Goal: Information Seeking & Learning: Check status

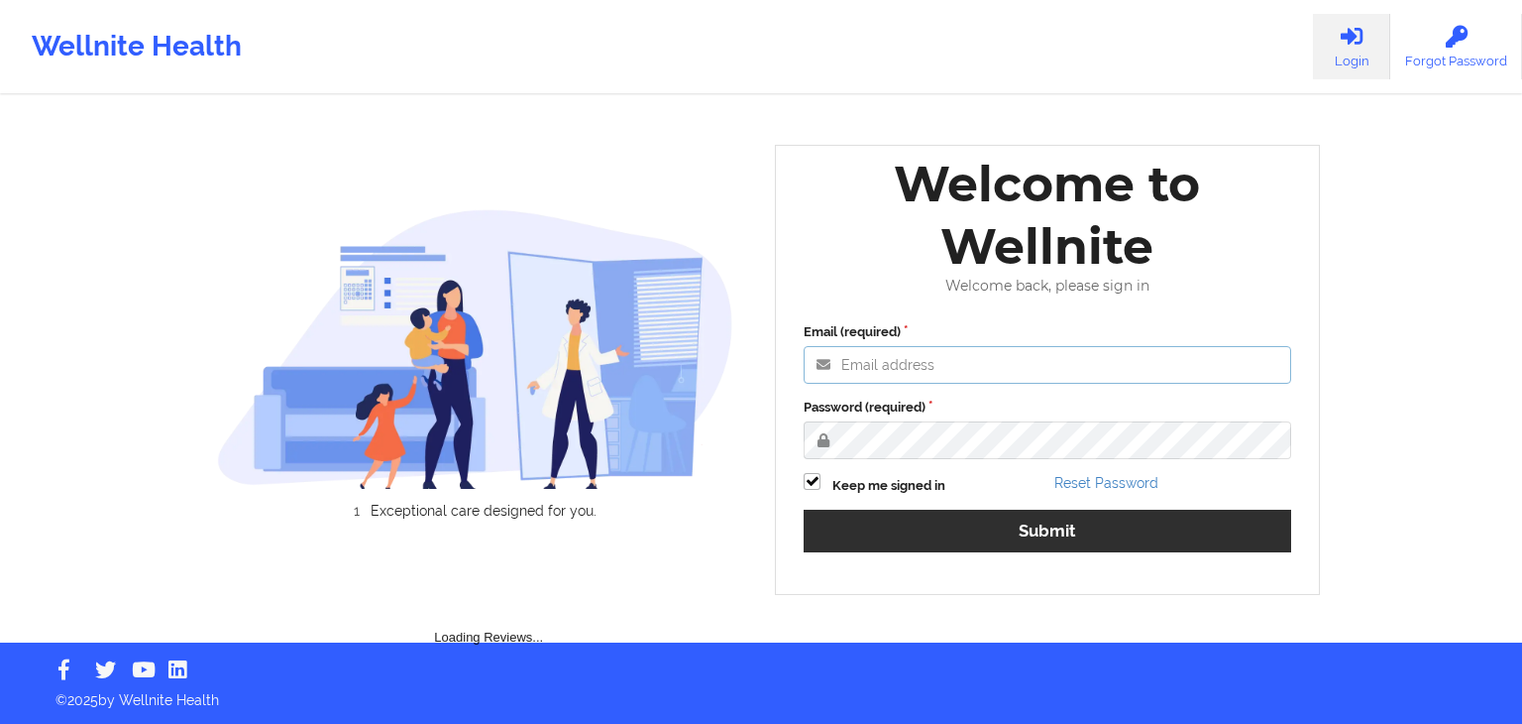
type input "[EMAIL_ADDRESS][DOMAIN_NAME]"
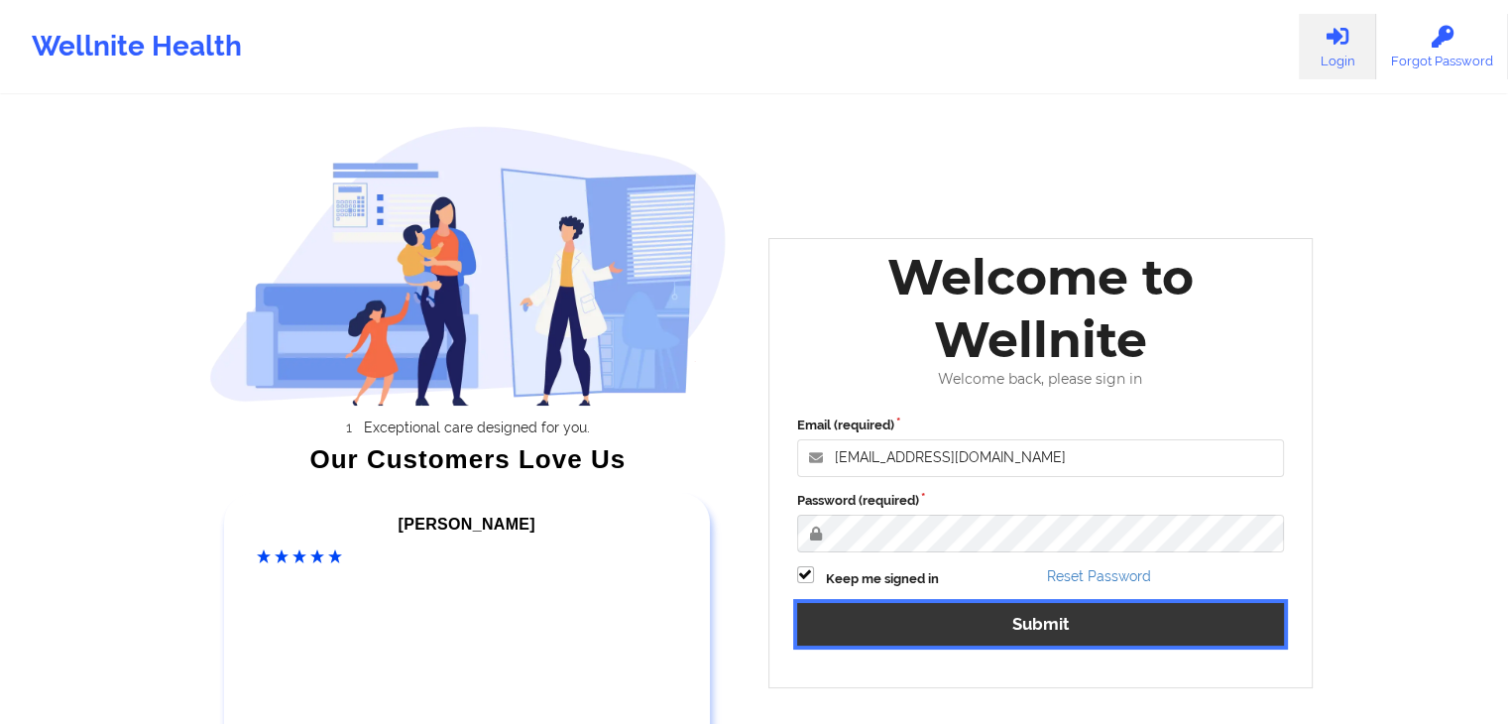
click at [992, 632] on button "Submit" at bounding box center [1041, 624] width 488 height 43
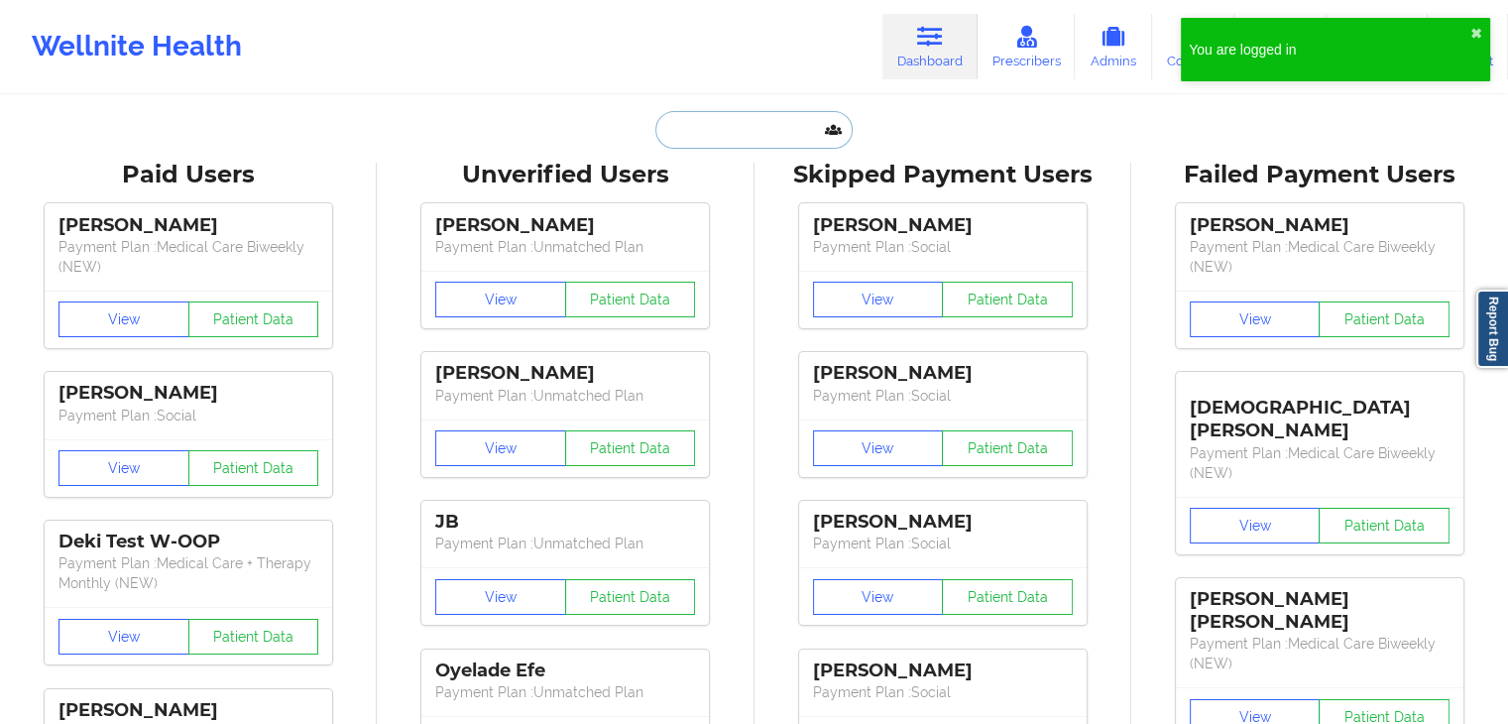
click at [755, 126] on input "text" at bounding box center [753, 130] width 196 height 38
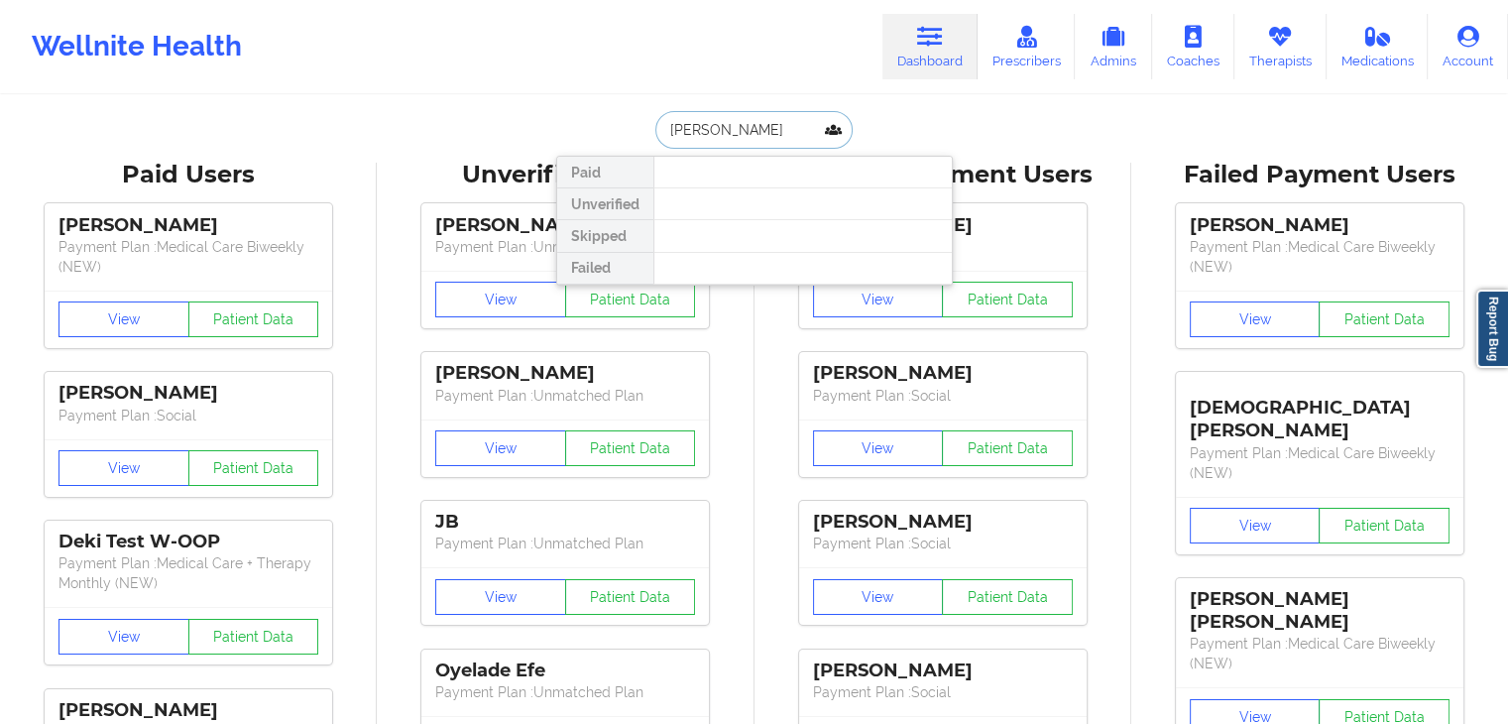
type input "[PERSON_NAME]"
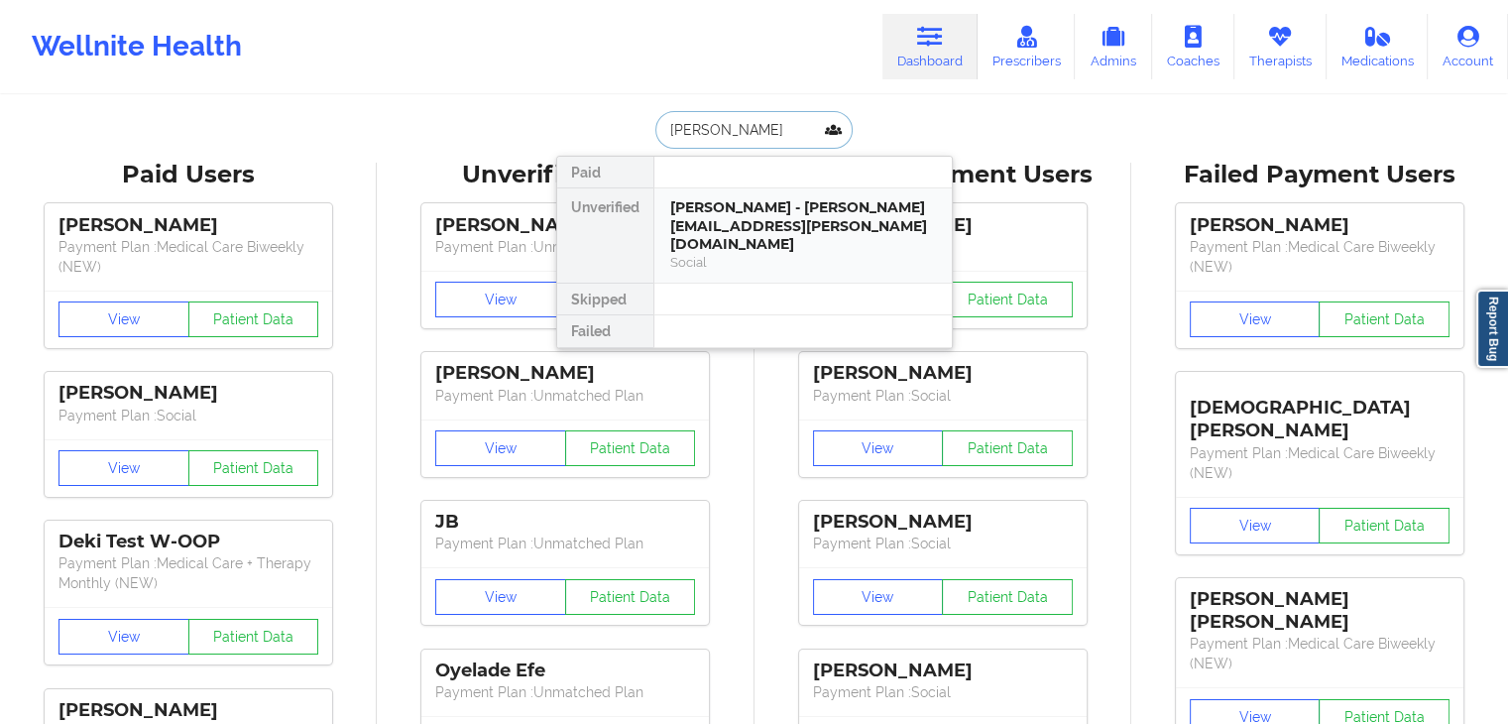
click at [759, 198] on div "[PERSON_NAME] - [PERSON_NAME][EMAIL_ADDRESS][PERSON_NAME][DOMAIN_NAME]" at bounding box center [803, 226] width 266 height 56
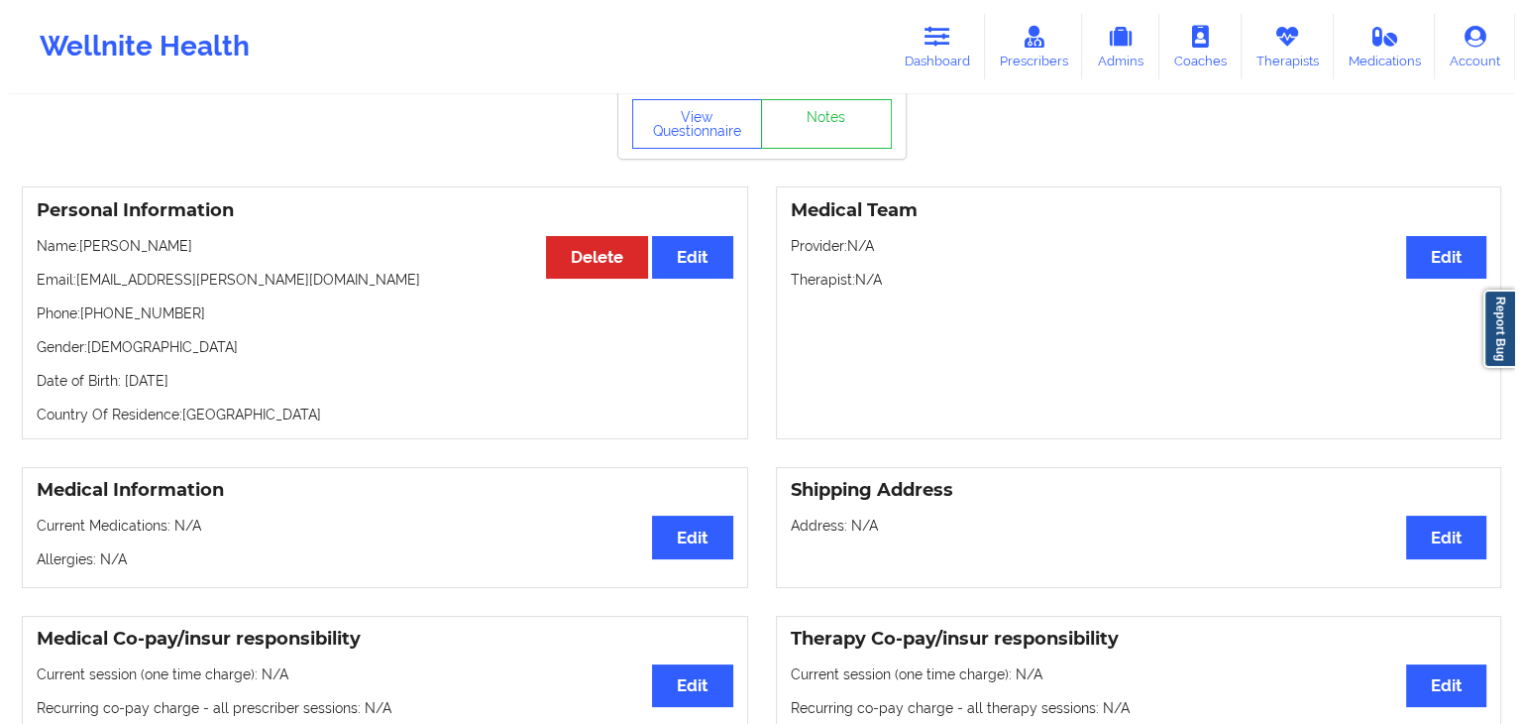
scroll to position [79, 0]
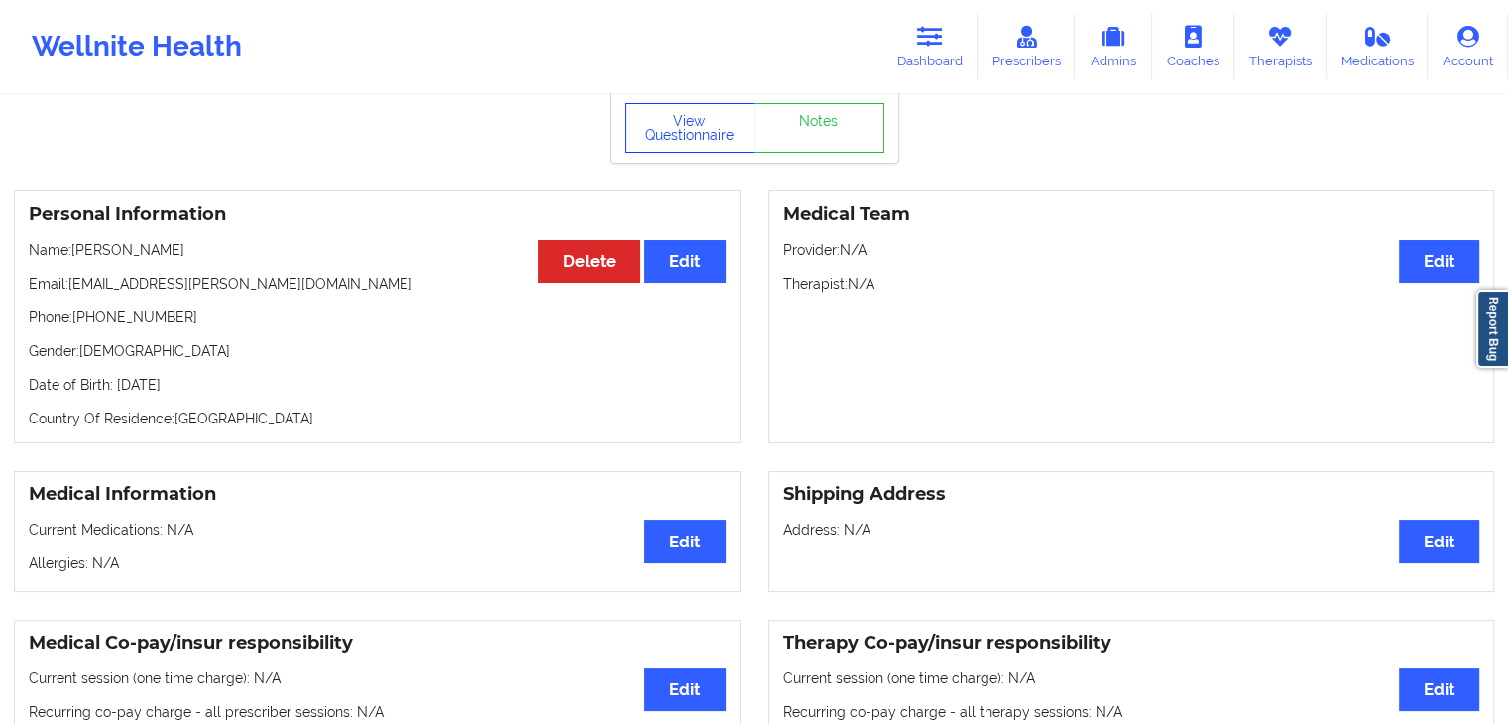
click at [694, 144] on button "View Questionnaire" at bounding box center [689, 128] width 131 height 50
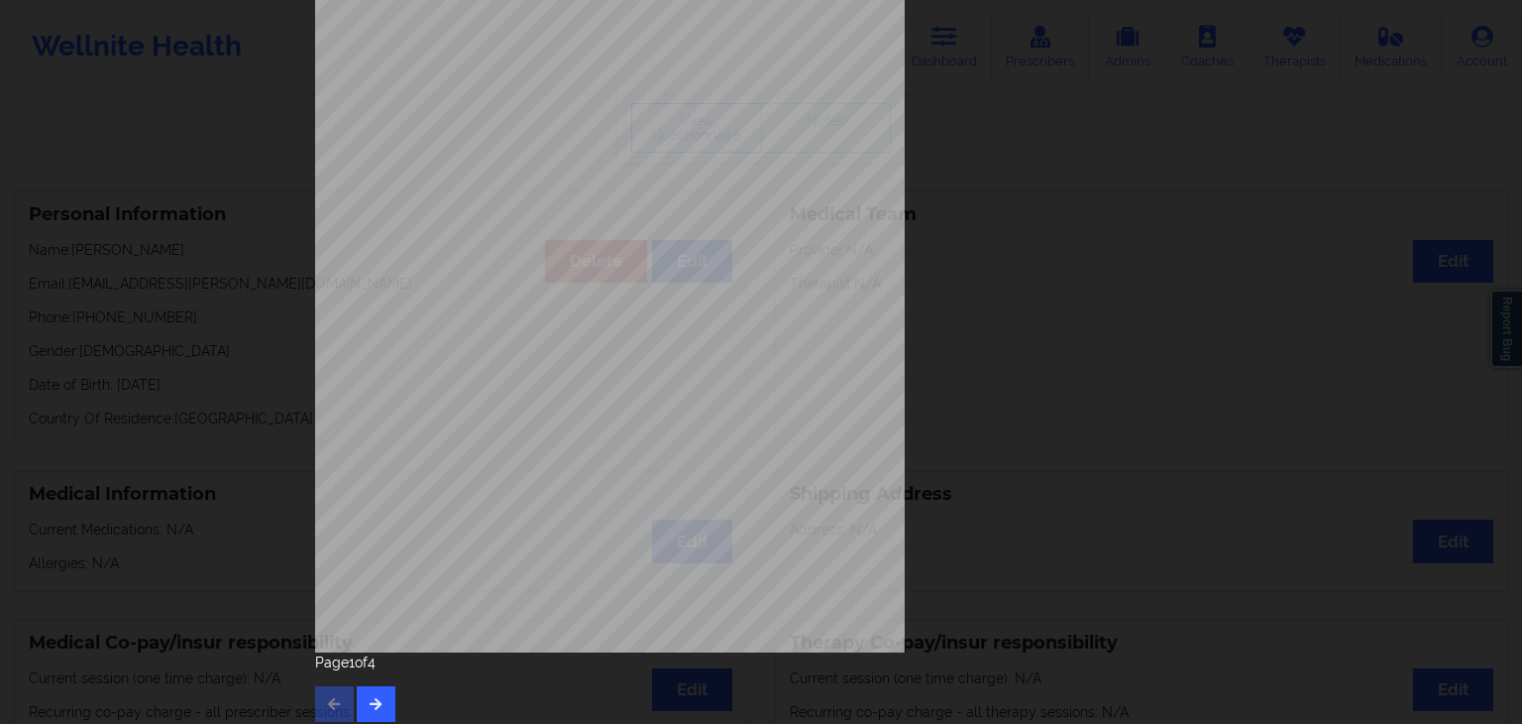
scroll to position [222, 0]
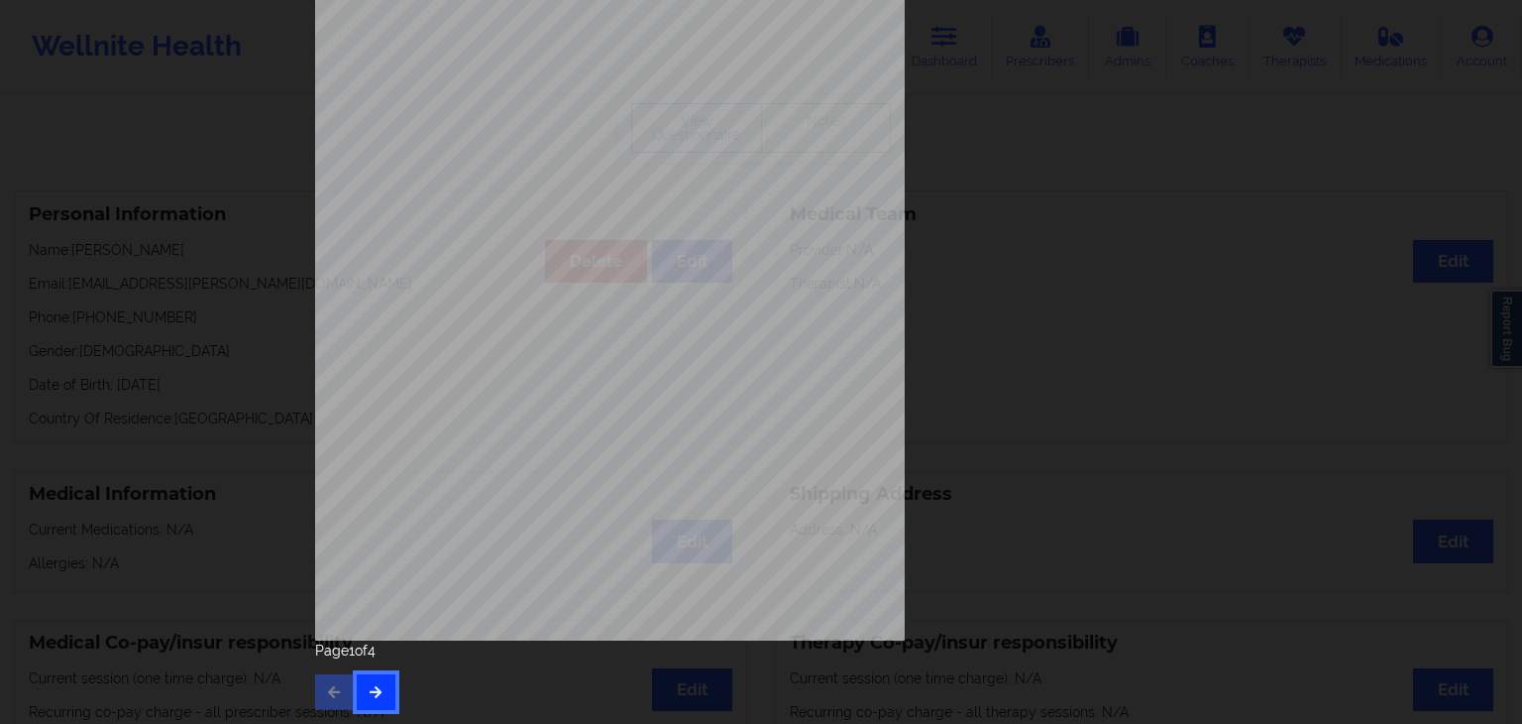
click at [370, 701] on button "button" at bounding box center [376, 692] width 39 height 36
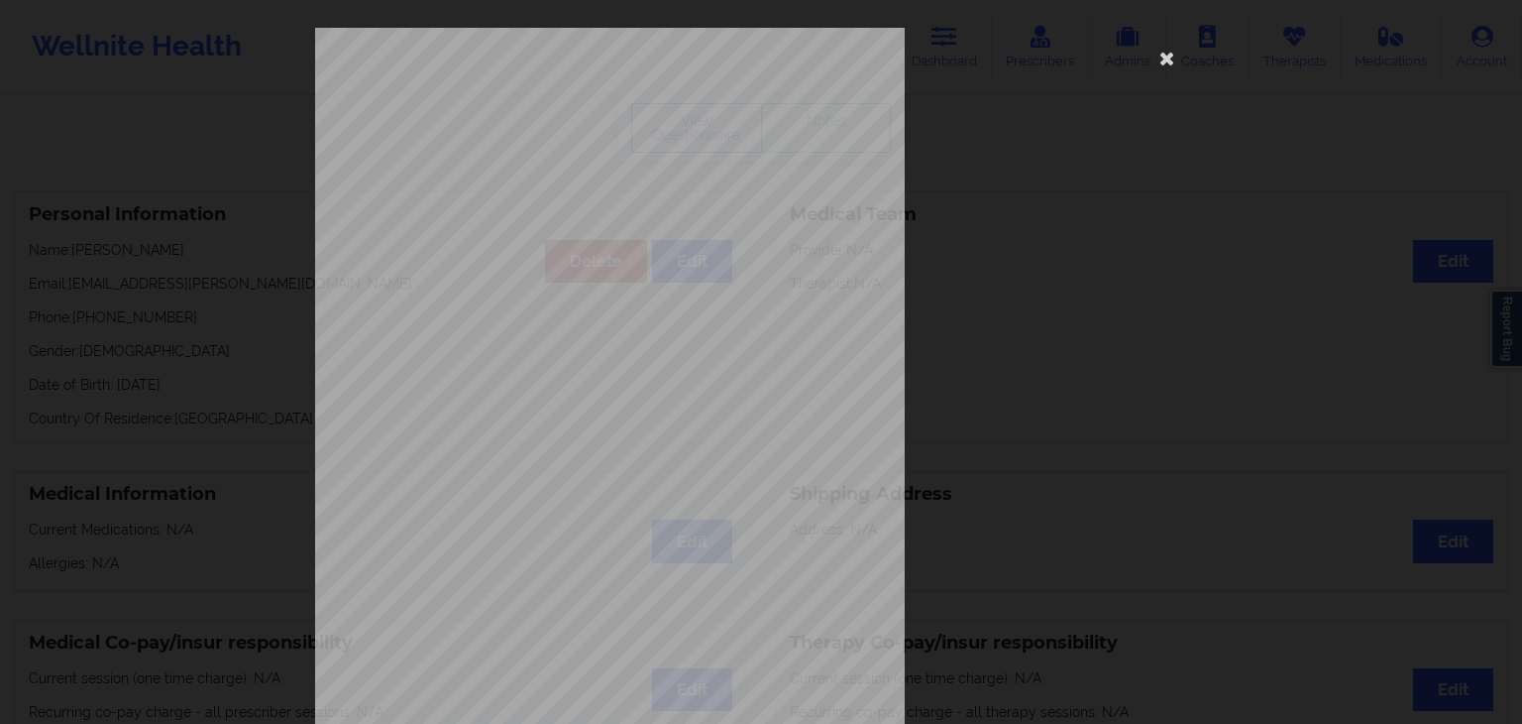
click at [825, 512] on span "Trouble concentrating on things, such as reading the newspaper or watching tele…" at bounding box center [726, 515] width 398 height 11
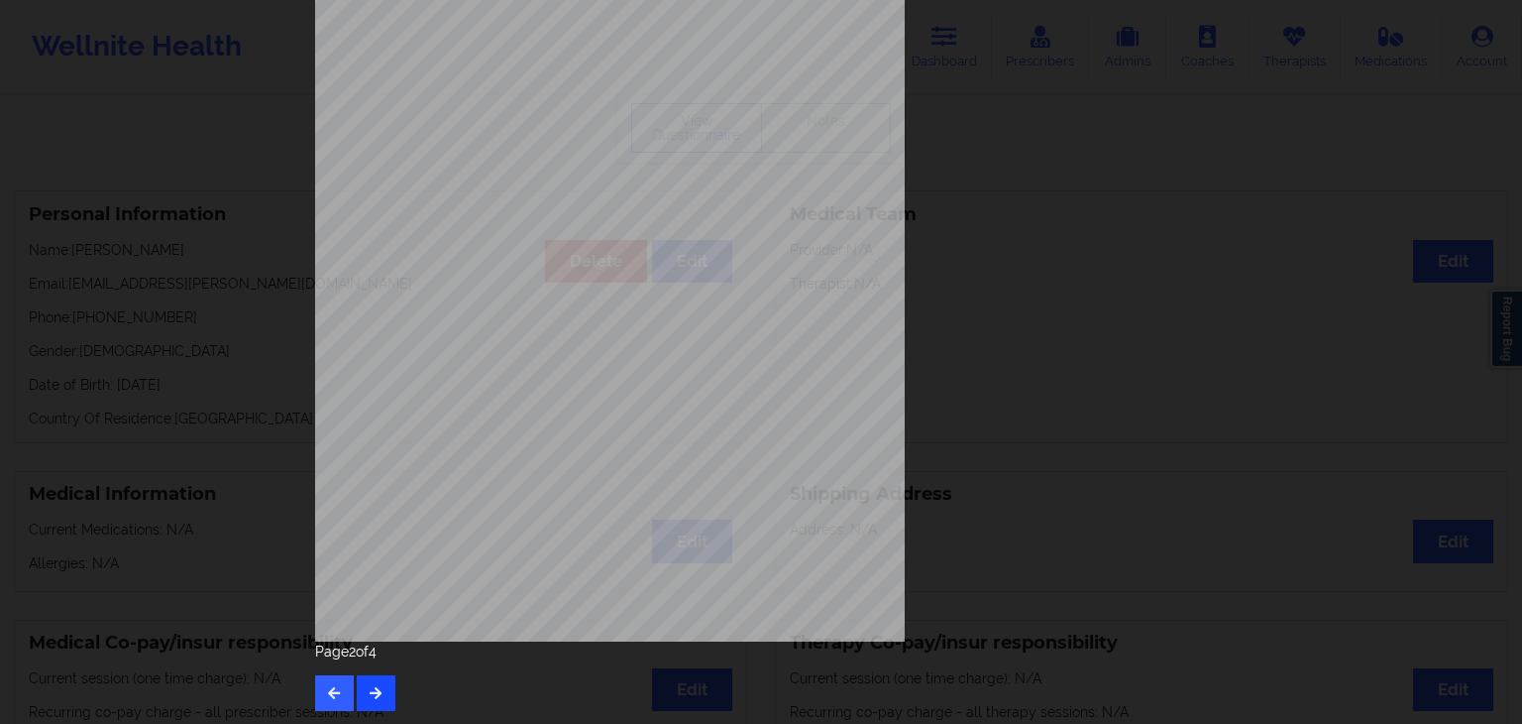
scroll to position [222, 0]
click at [370, 680] on button "button" at bounding box center [376, 692] width 39 height 36
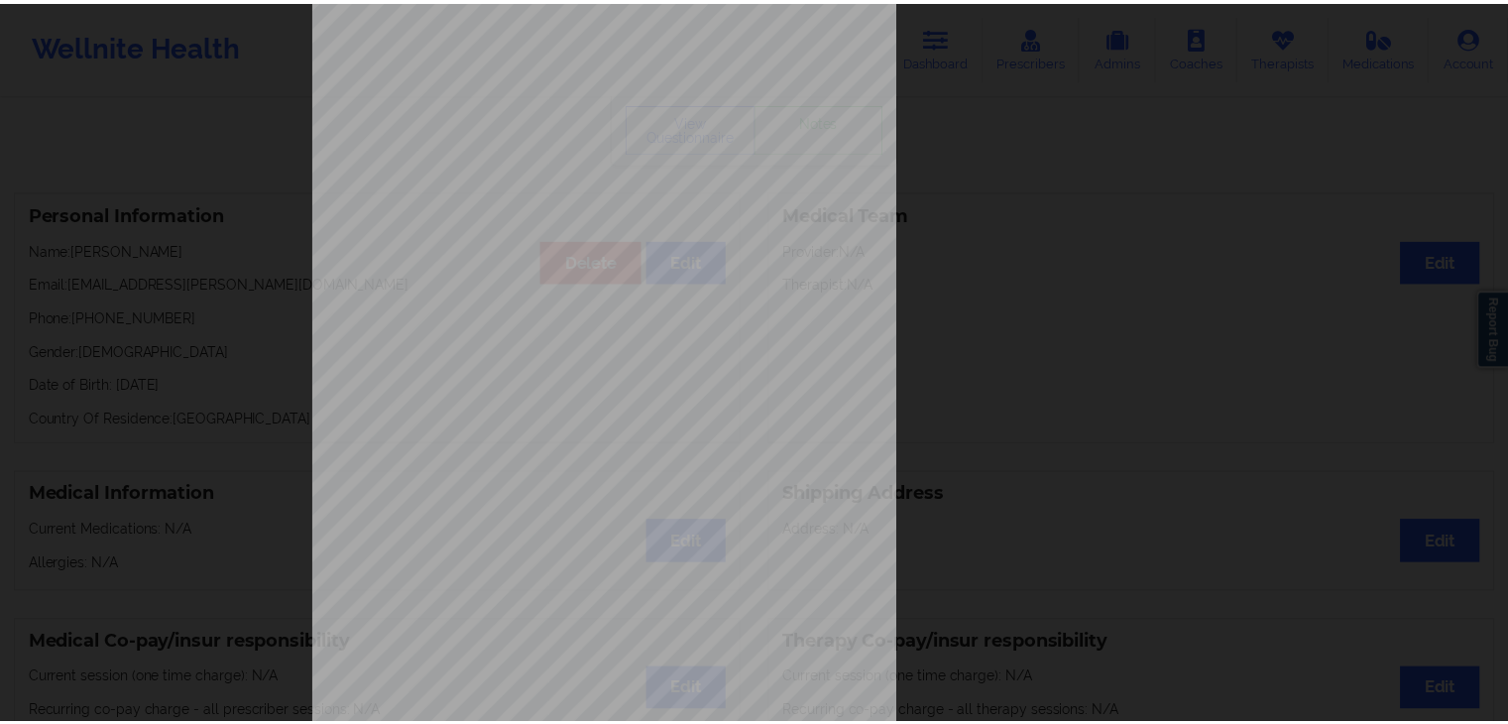
scroll to position [0, 0]
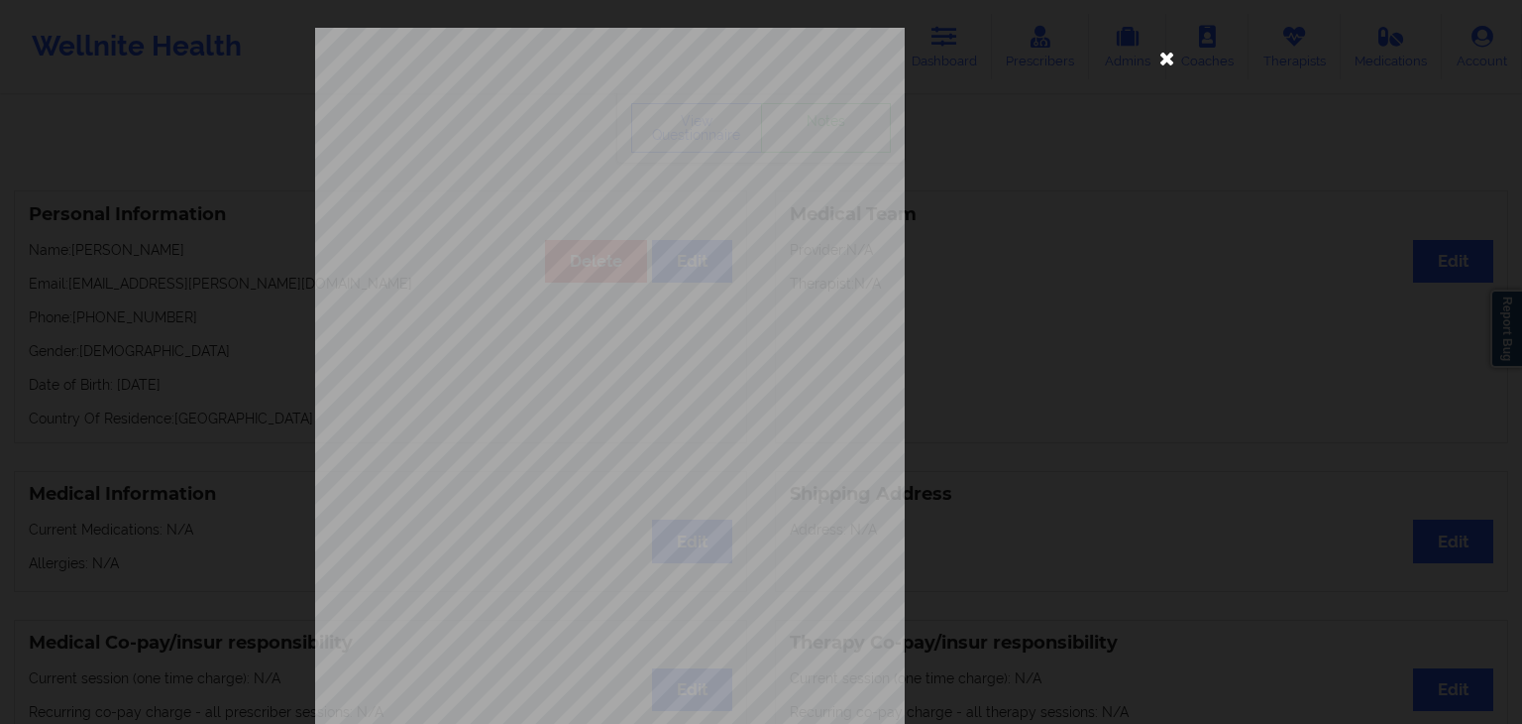
click at [1170, 56] on icon at bounding box center [1168, 58] width 32 height 32
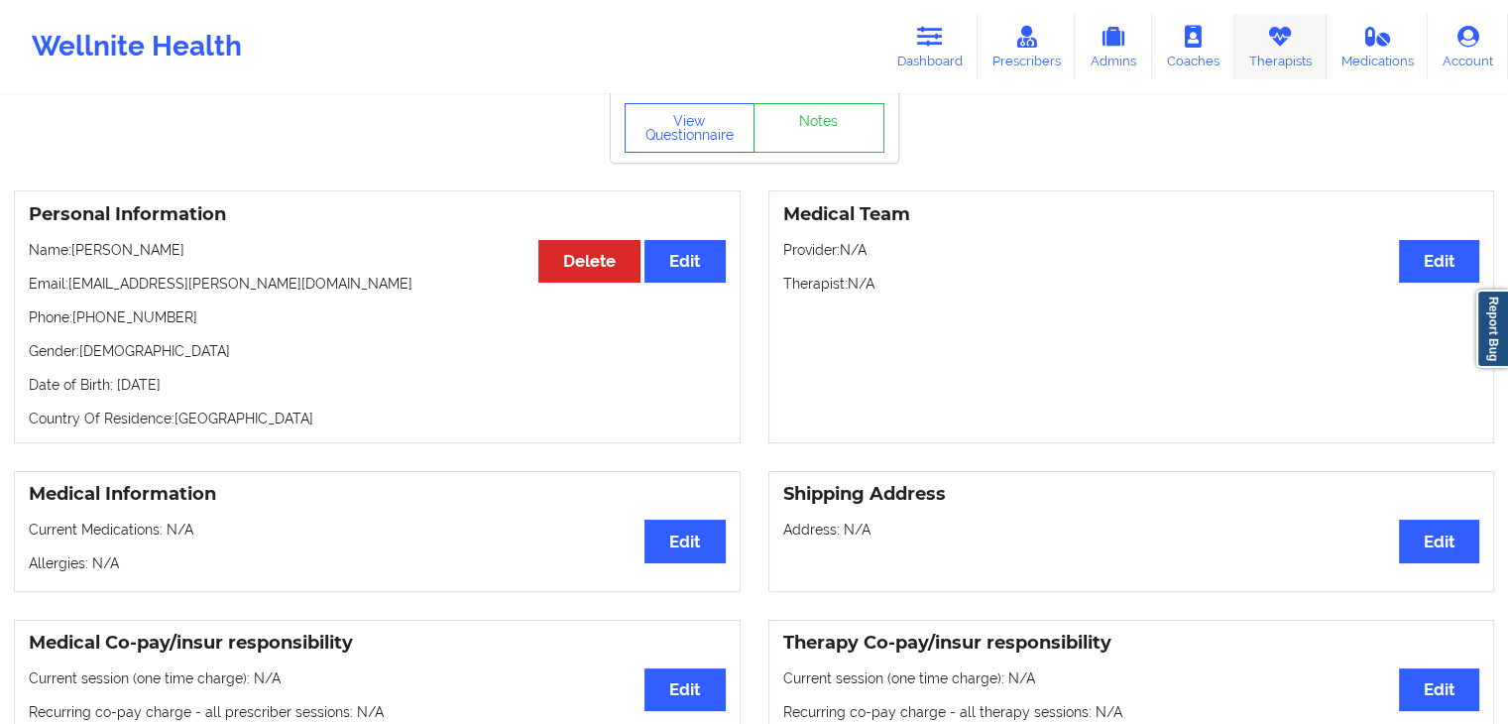
click at [1288, 59] on link "Therapists" at bounding box center [1280, 46] width 92 height 65
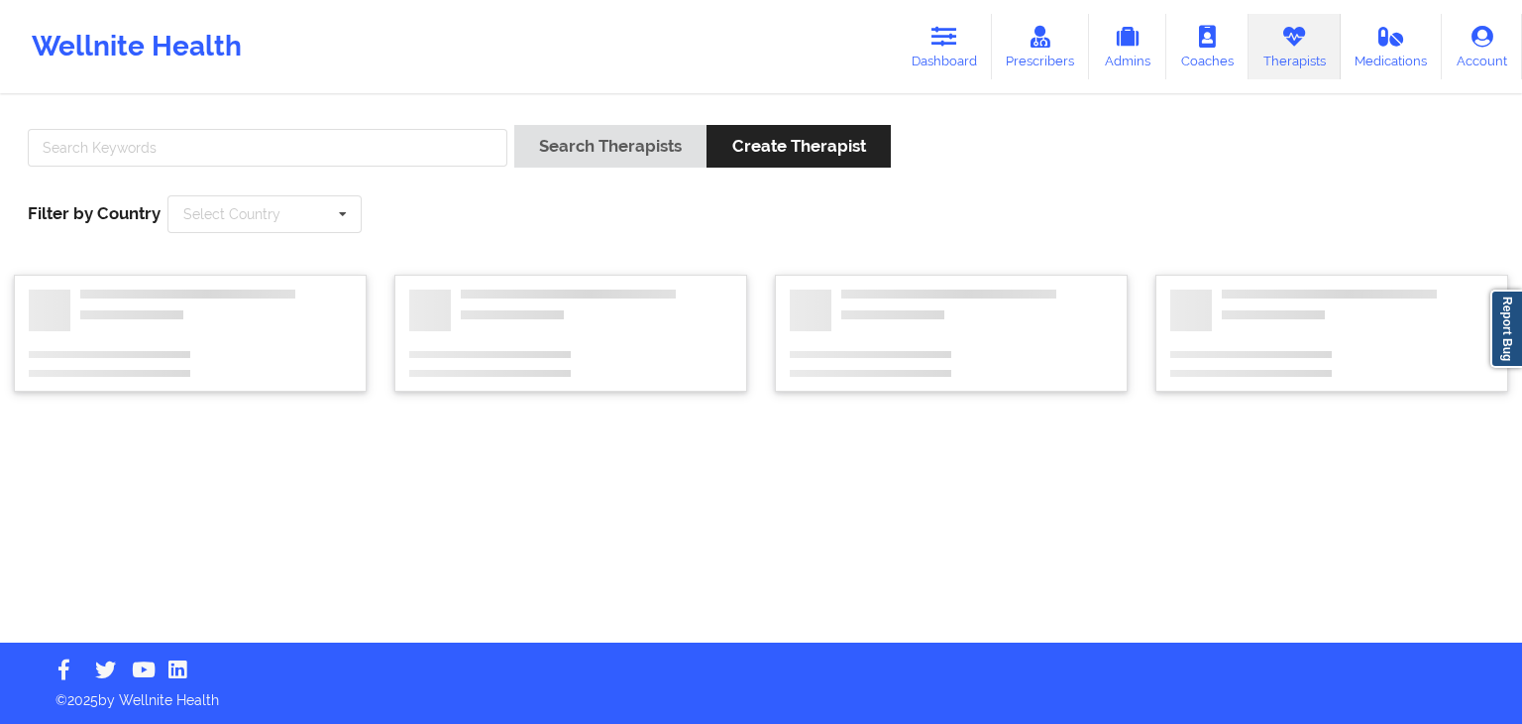
click at [353, 125] on div at bounding box center [268, 153] width 494 height 56
click at [349, 142] on input "text" at bounding box center [268, 148] width 480 height 38
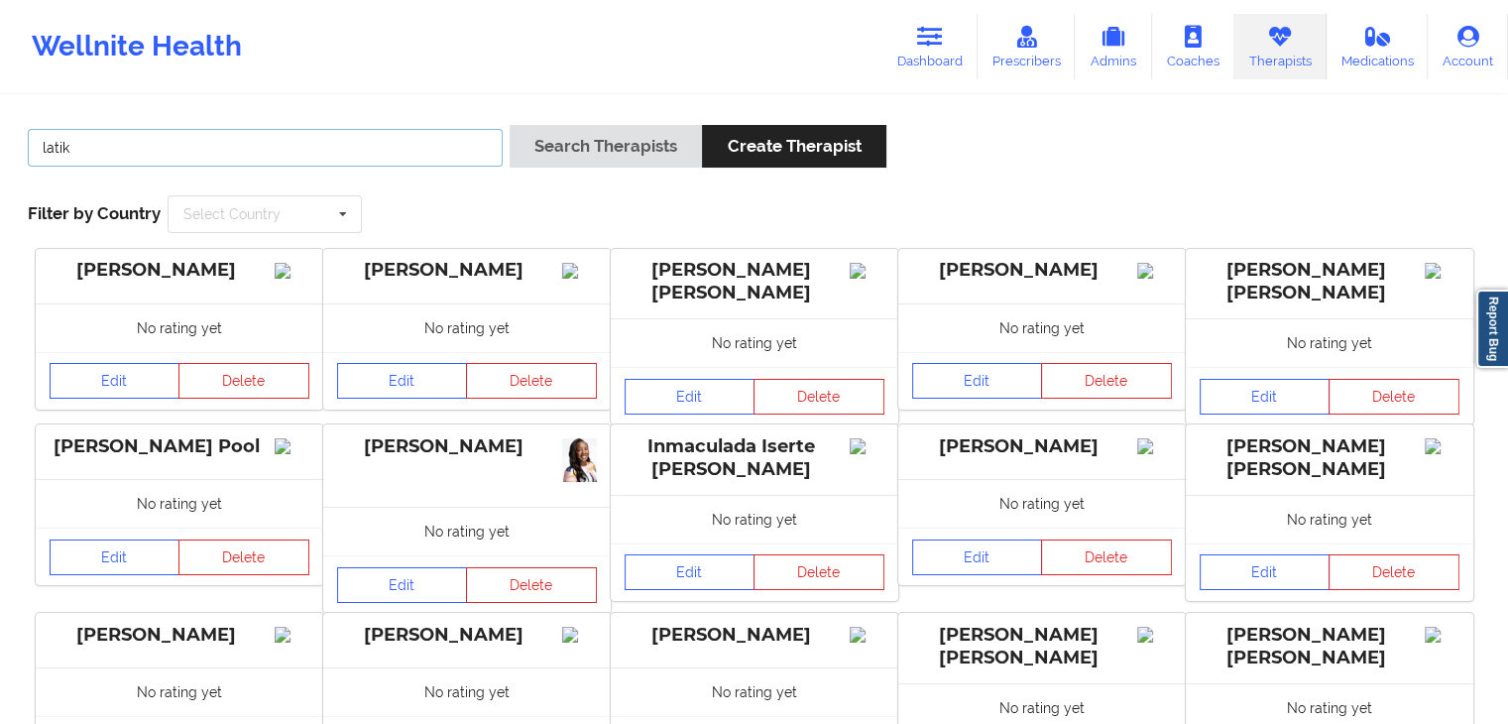
click at [369, 154] on input "latik" at bounding box center [265, 148] width 475 height 38
type input "l"
type input "s"
click at [932, 49] on link "Dashboard" at bounding box center [929, 46] width 95 height 65
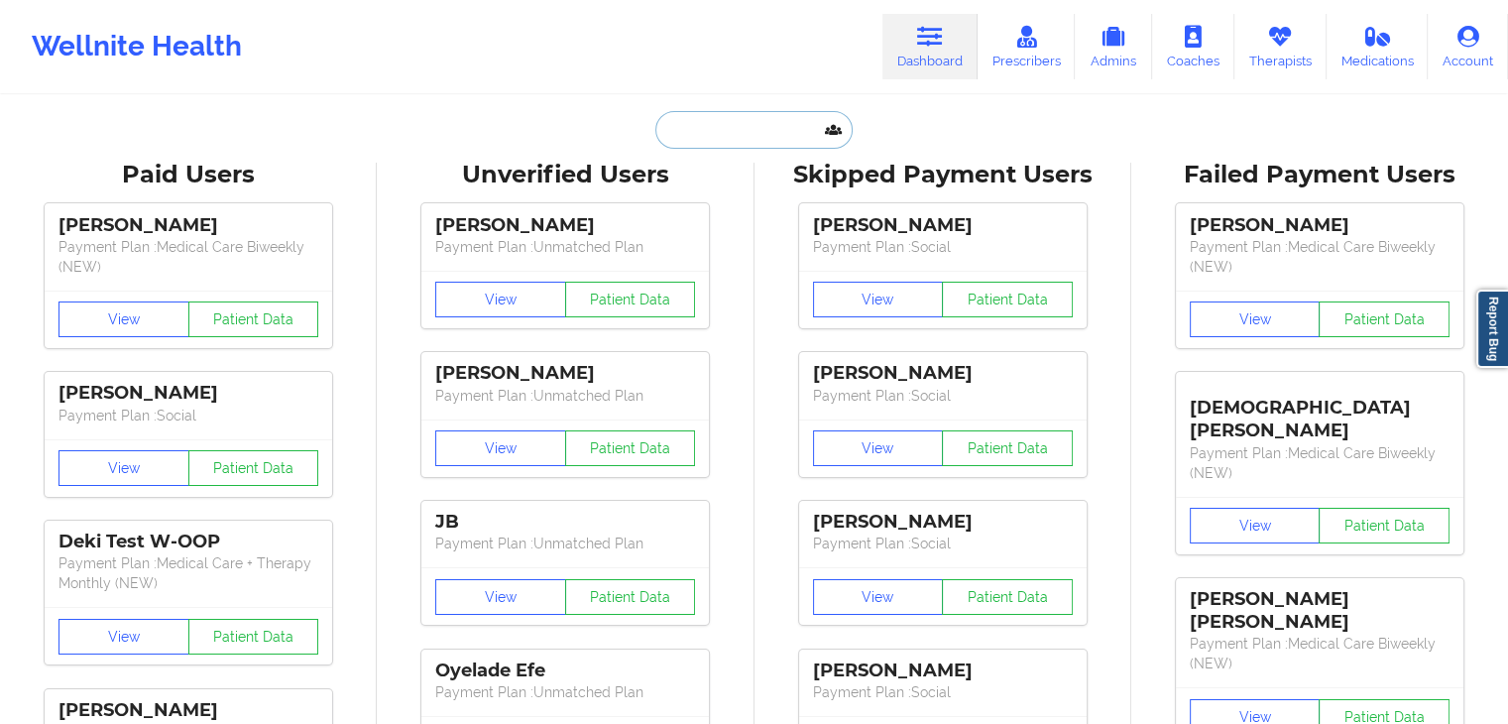
click at [692, 137] on input "text" at bounding box center [753, 130] width 196 height 38
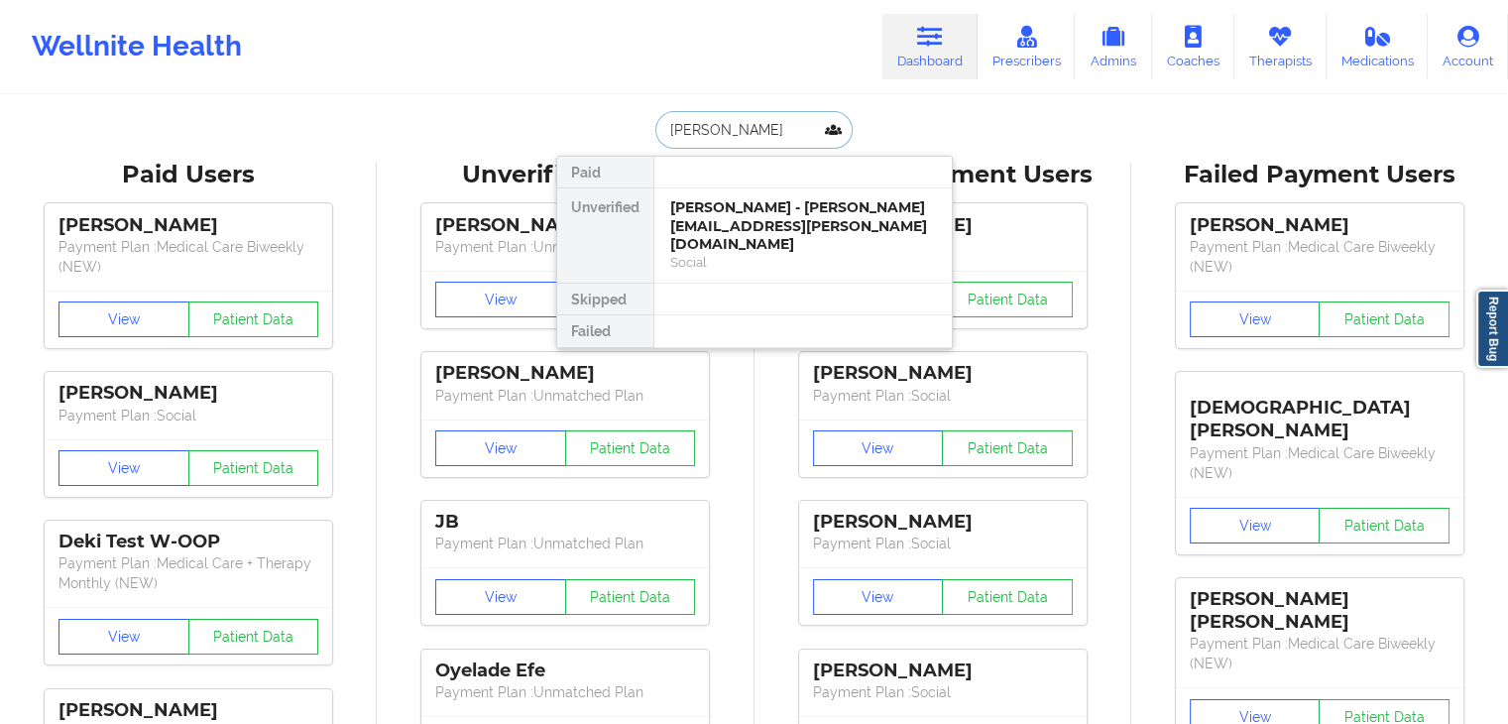
type input "[PERSON_NAME]"
click at [737, 218] on div "[PERSON_NAME] - [EMAIL_ADDRESS][DOMAIN_NAME]" at bounding box center [803, 216] width 266 height 37
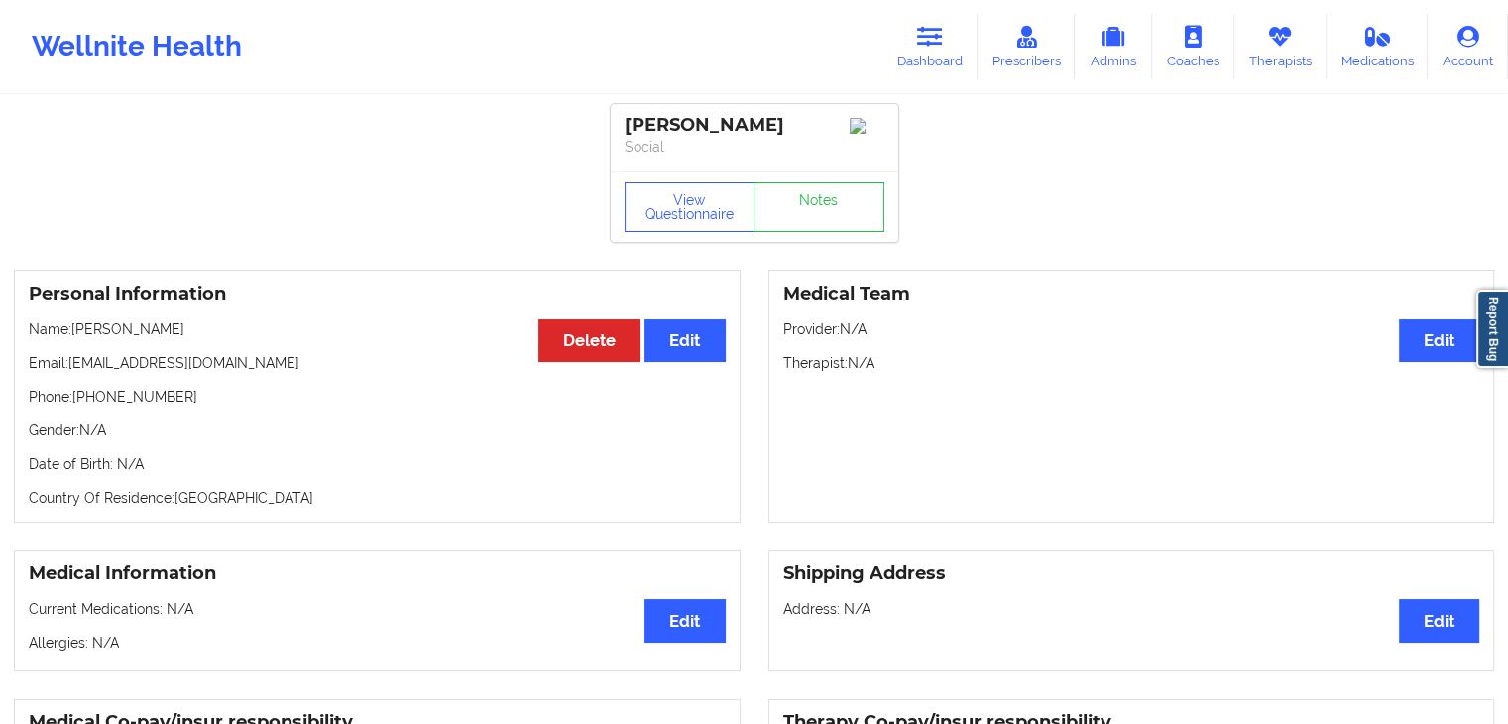
click at [737, 194] on button "View Questionnaire" at bounding box center [689, 207] width 131 height 50
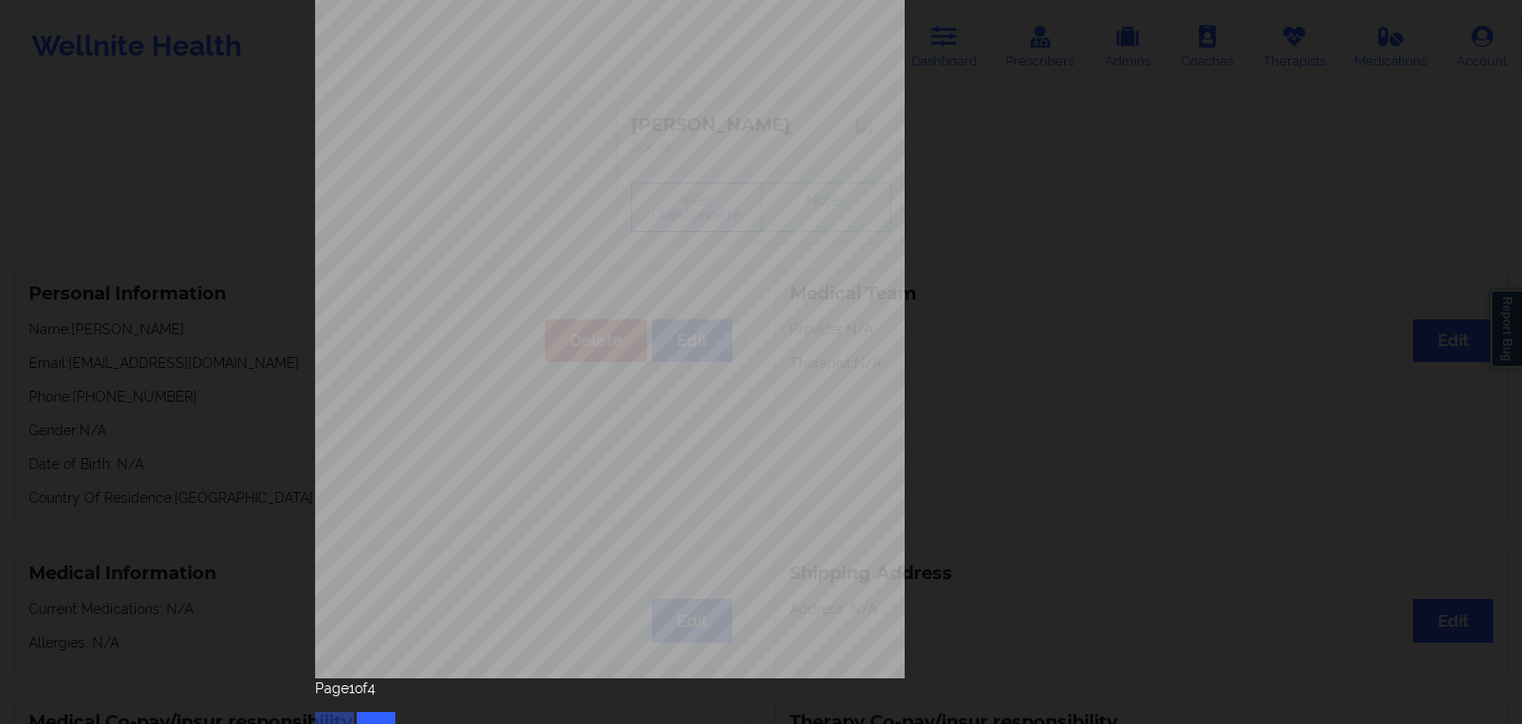
scroll to position [222, 0]
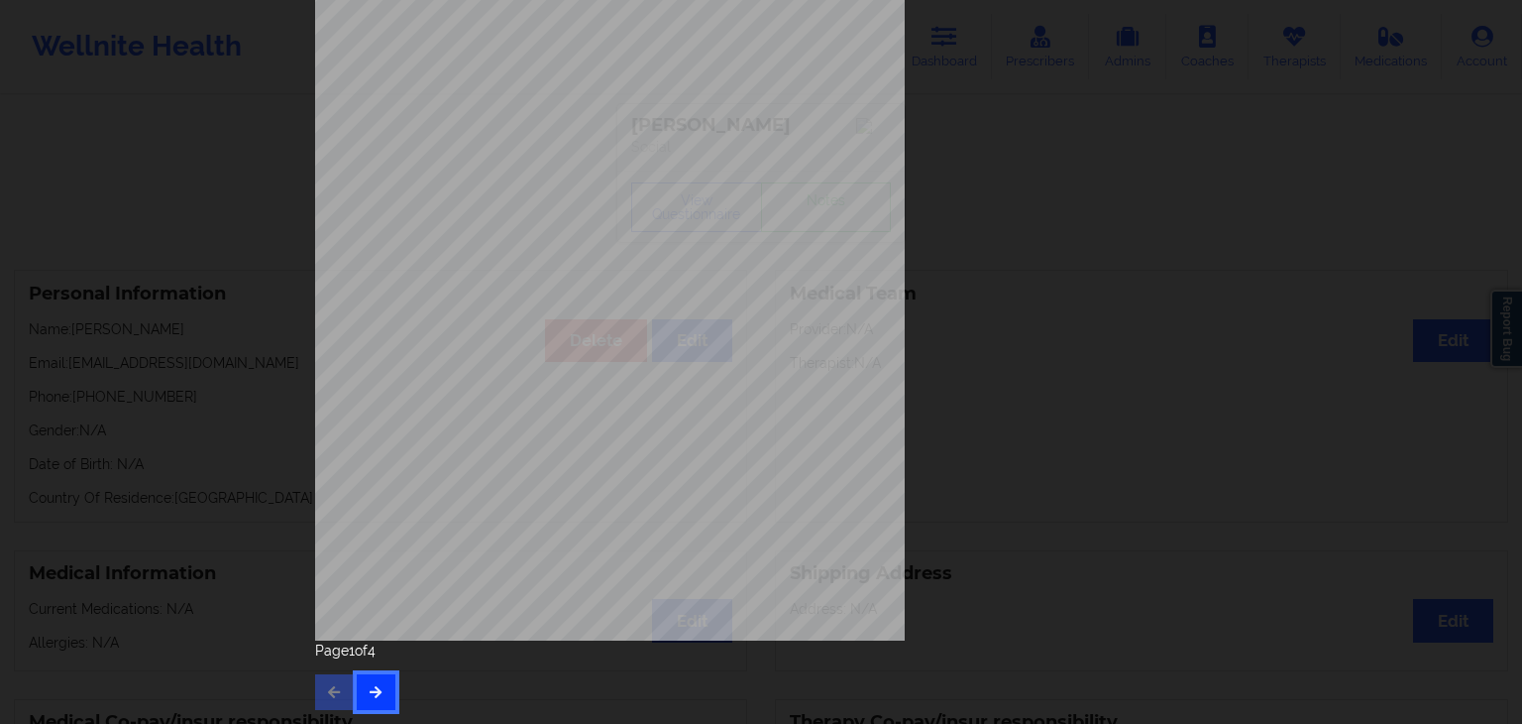
click at [385, 688] on button "button" at bounding box center [376, 692] width 39 height 36
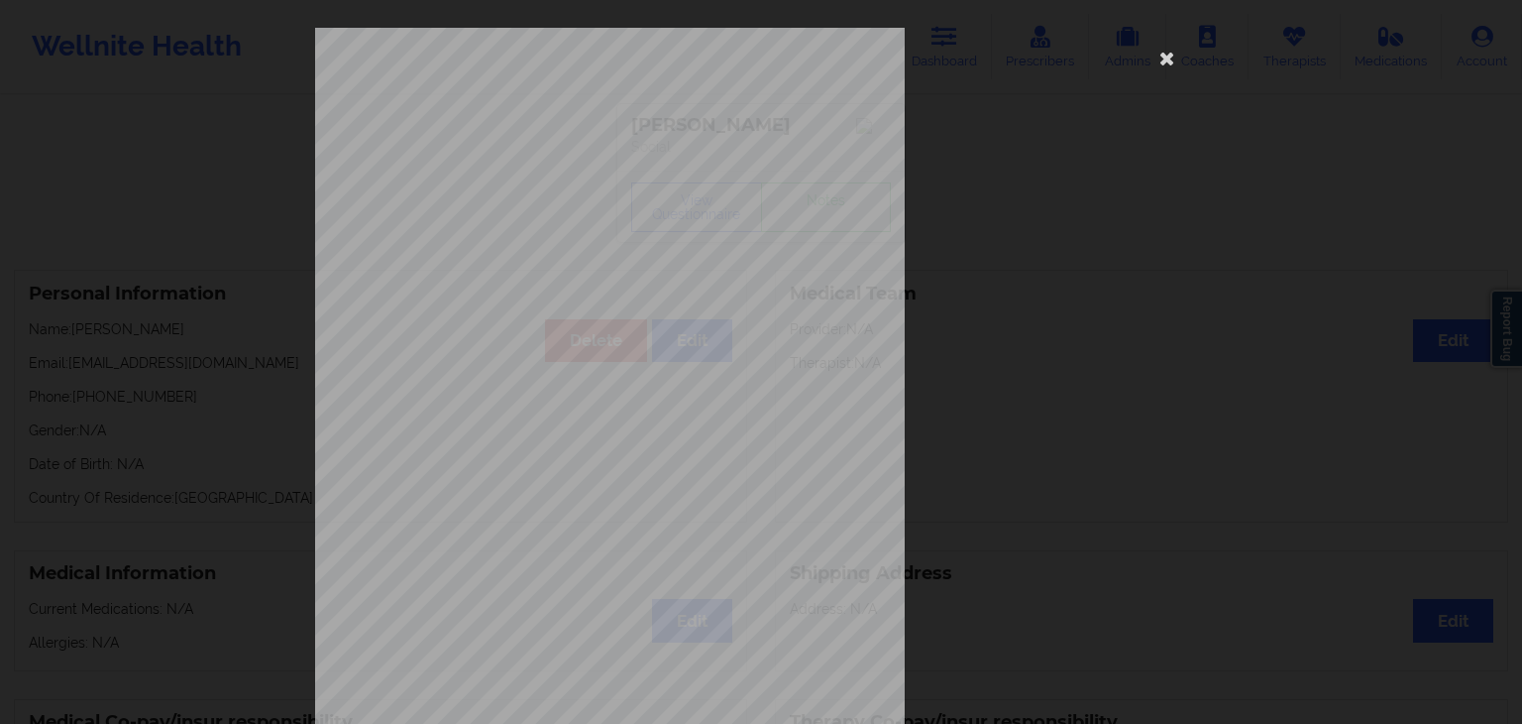
click at [561, 577] on span "Thoughts that you would be better of" at bounding box center [611, 582] width 169 height 11
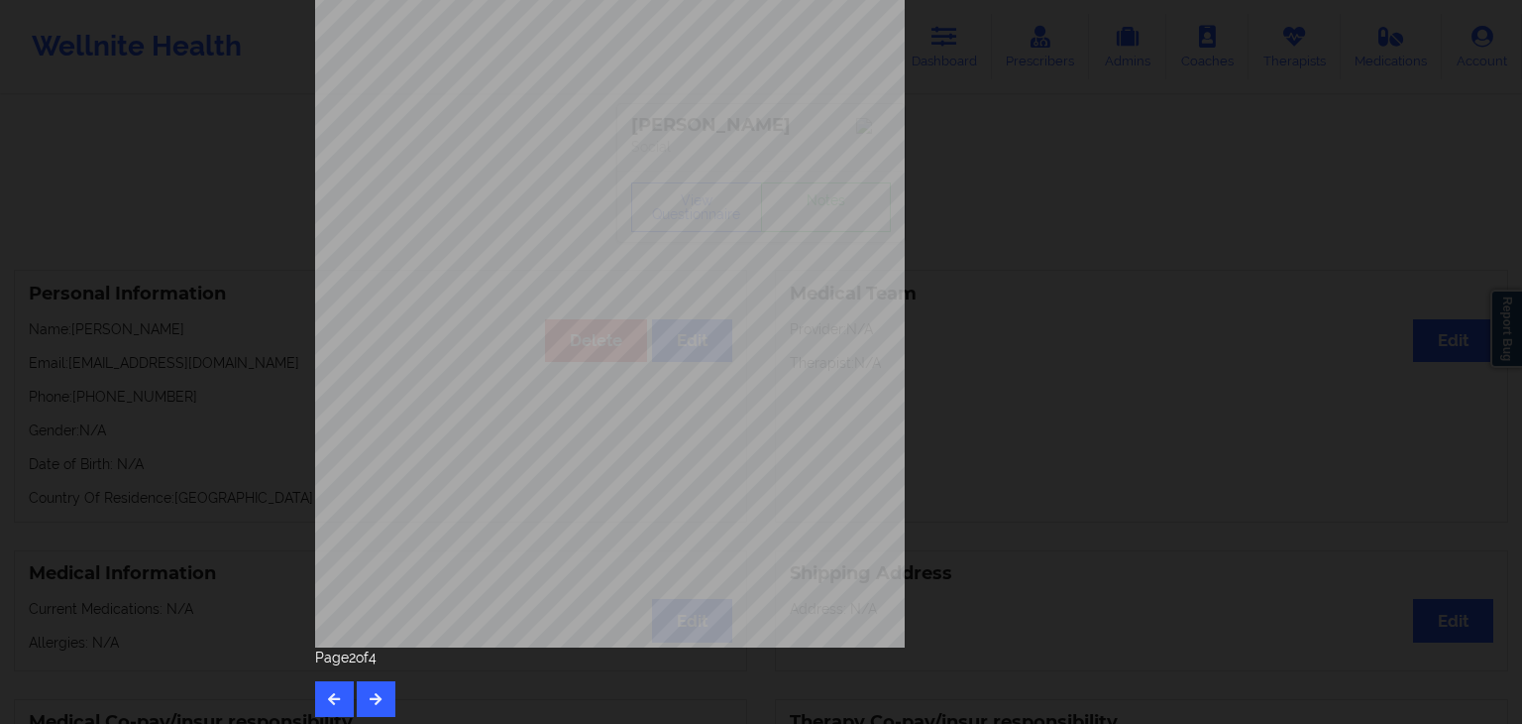
scroll to position [222, 0]
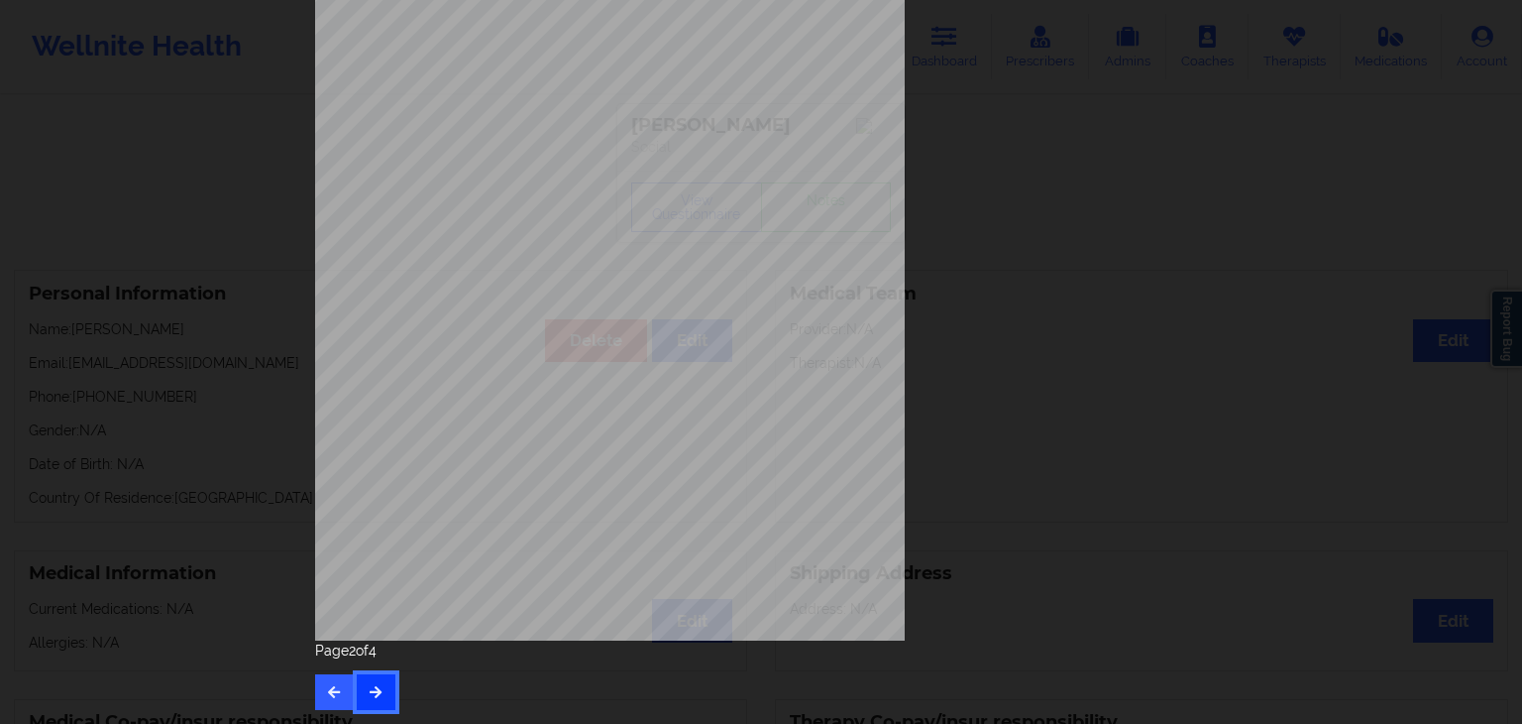
click at [371, 679] on button "button" at bounding box center [376, 692] width 39 height 36
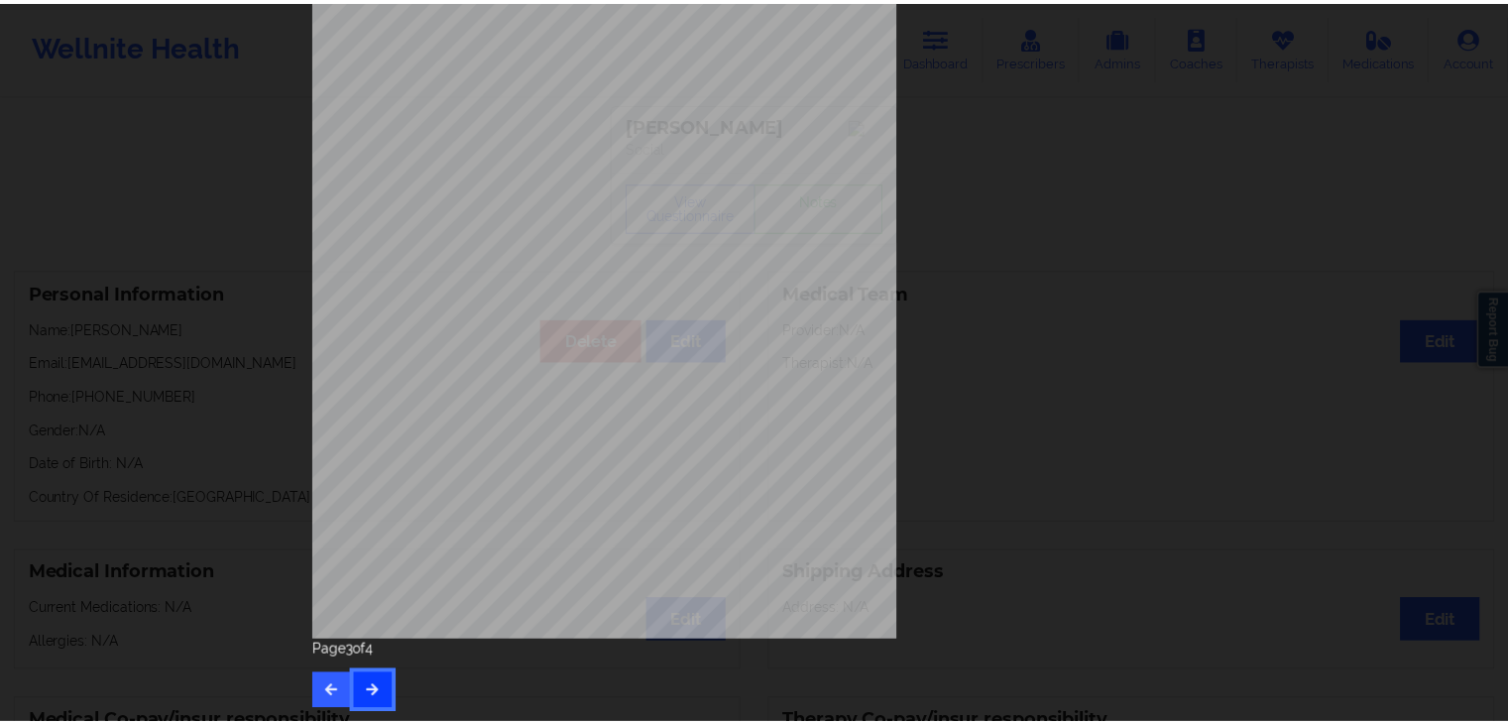
scroll to position [0, 0]
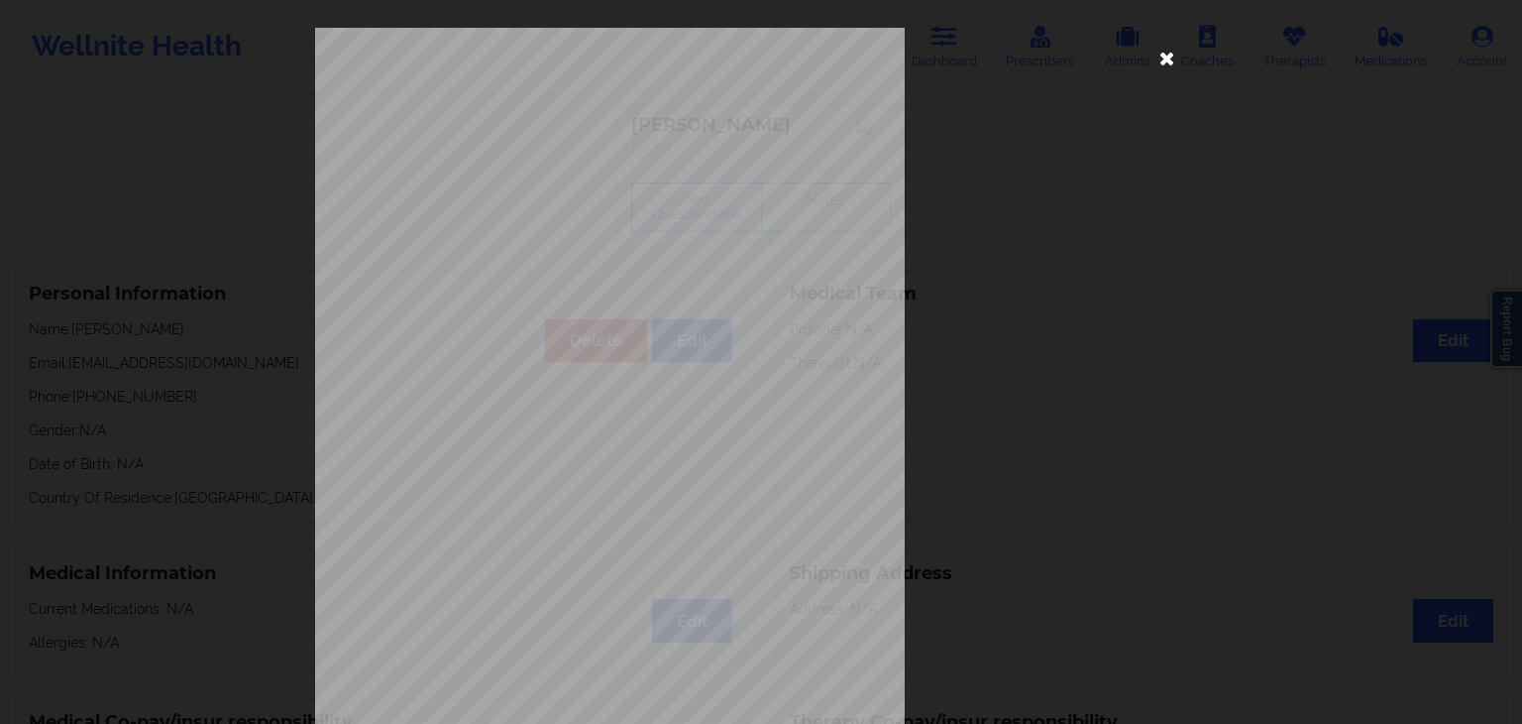
click at [1166, 64] on icon at bounding box center [1168, 58] width 32 height 32
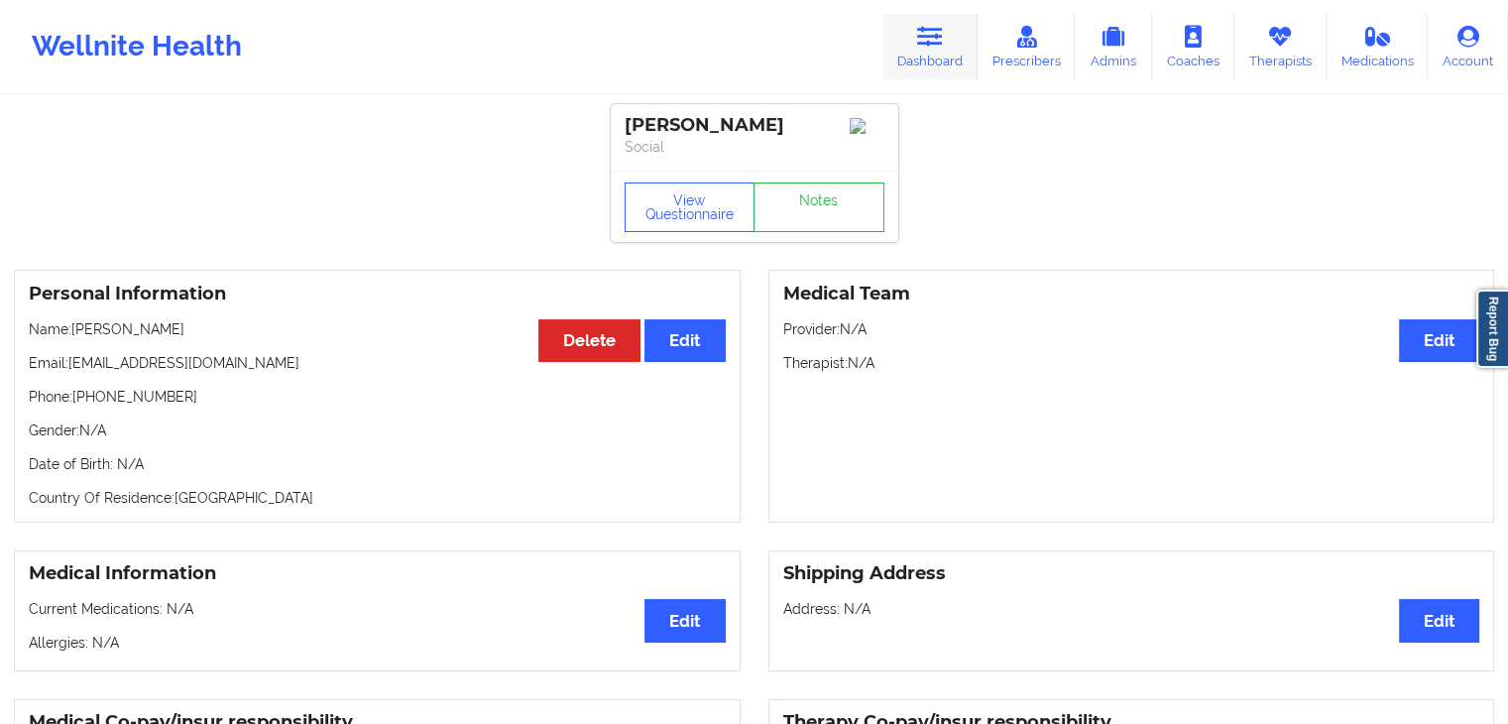
click at [929, 53] on link "Dashboard" at bounding box center [929, 46] width 95 height 65
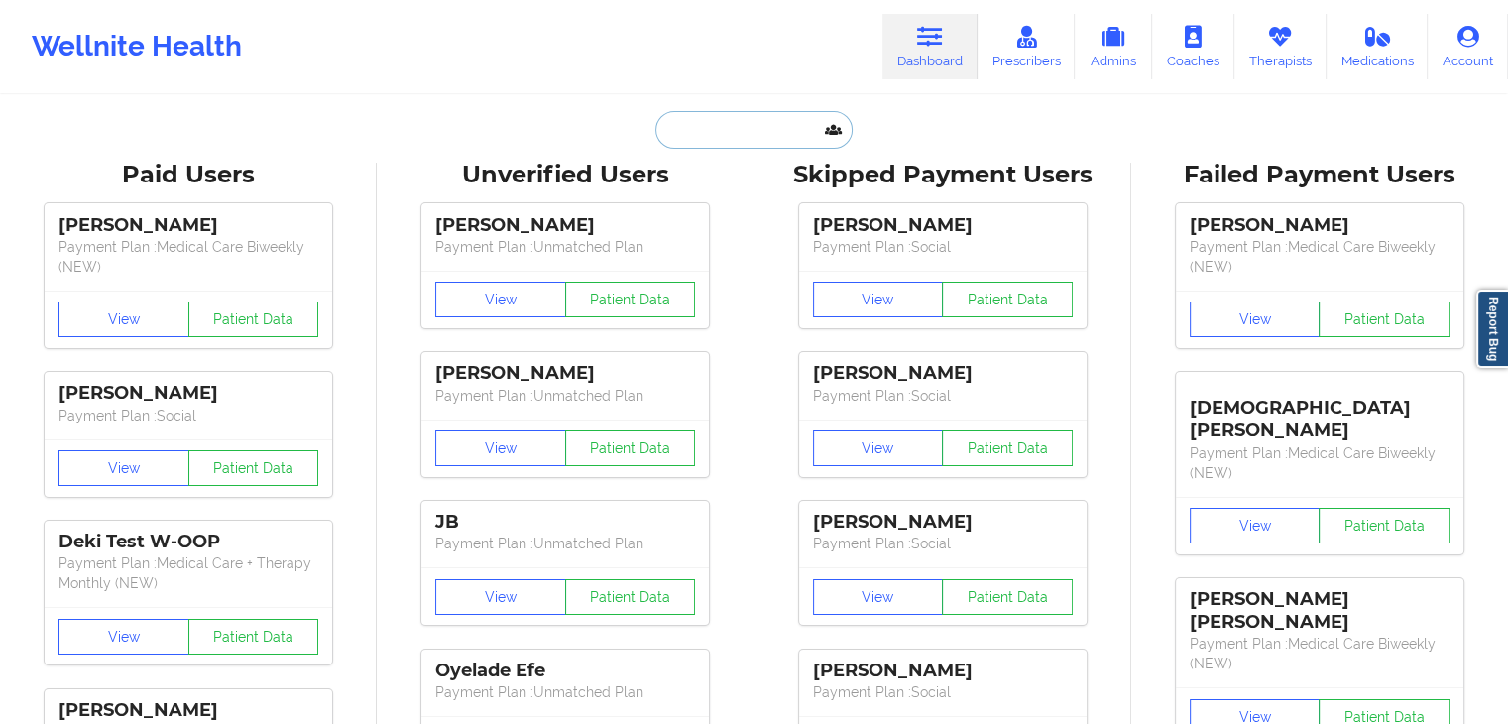
click at [696, 116] on input "text" at bounding box center [753, 130] width 196 height 38
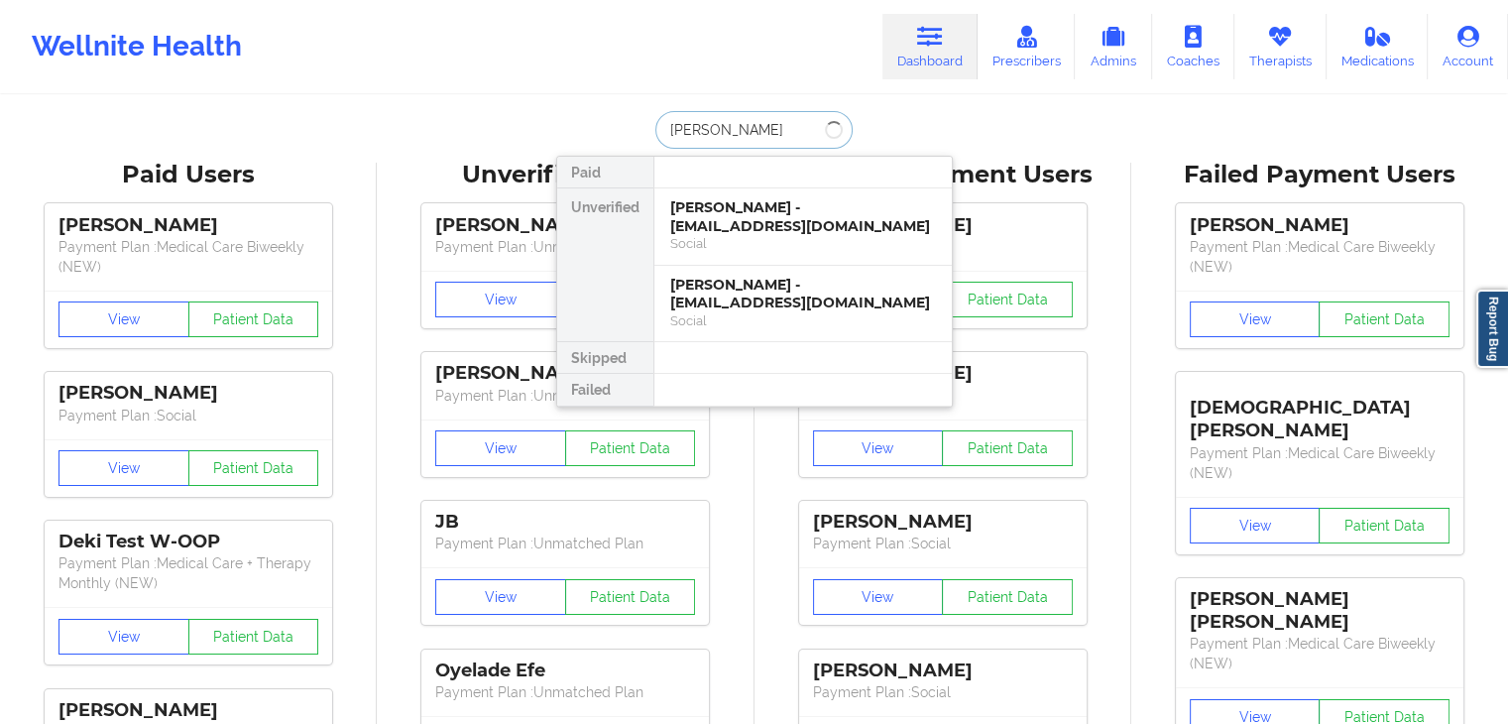
type input "[PERSON_NAME]"
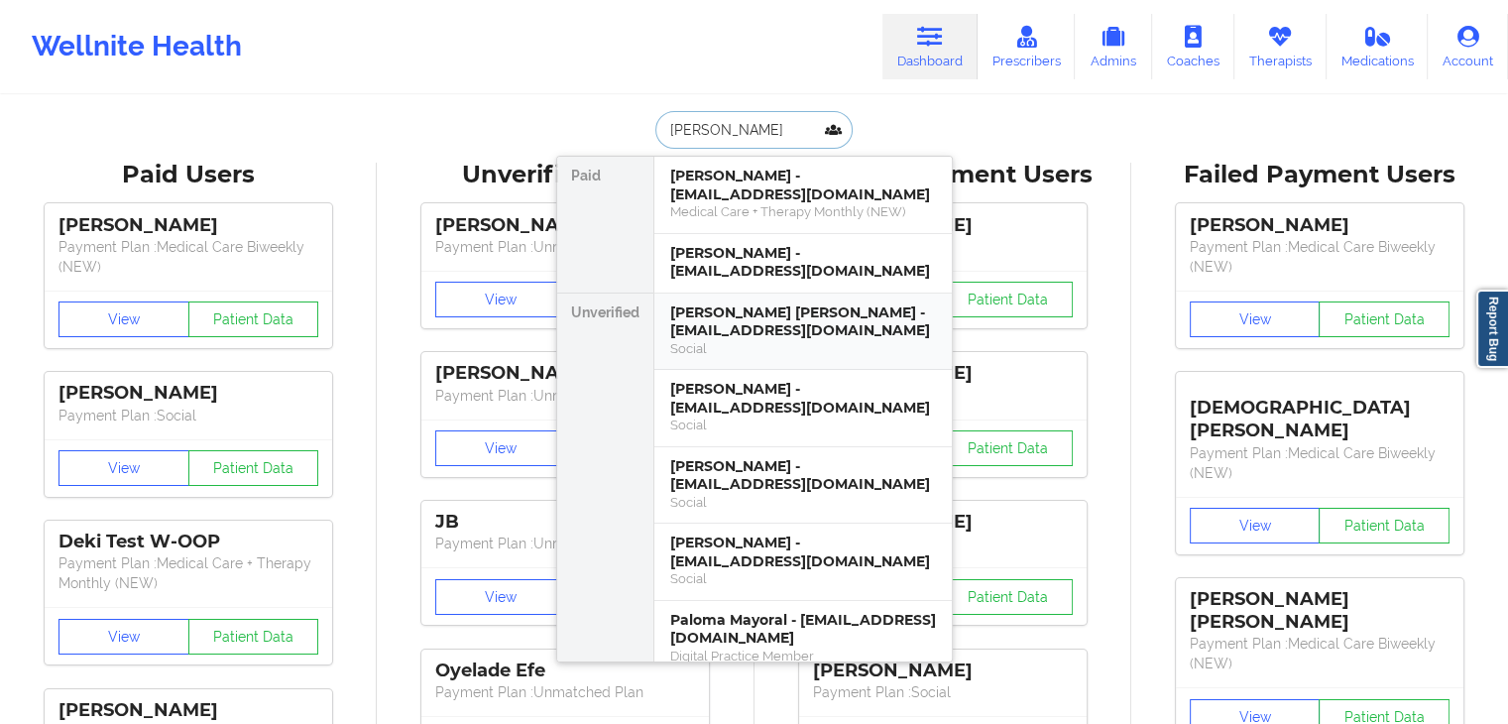
click at [752, 327] on div "[PERSON_NAME] [PERSON_NAME] - [EMAIL_ADDRESS][DOMAIN_NAME]" at bounding box center [803, 321] width 266 height 37
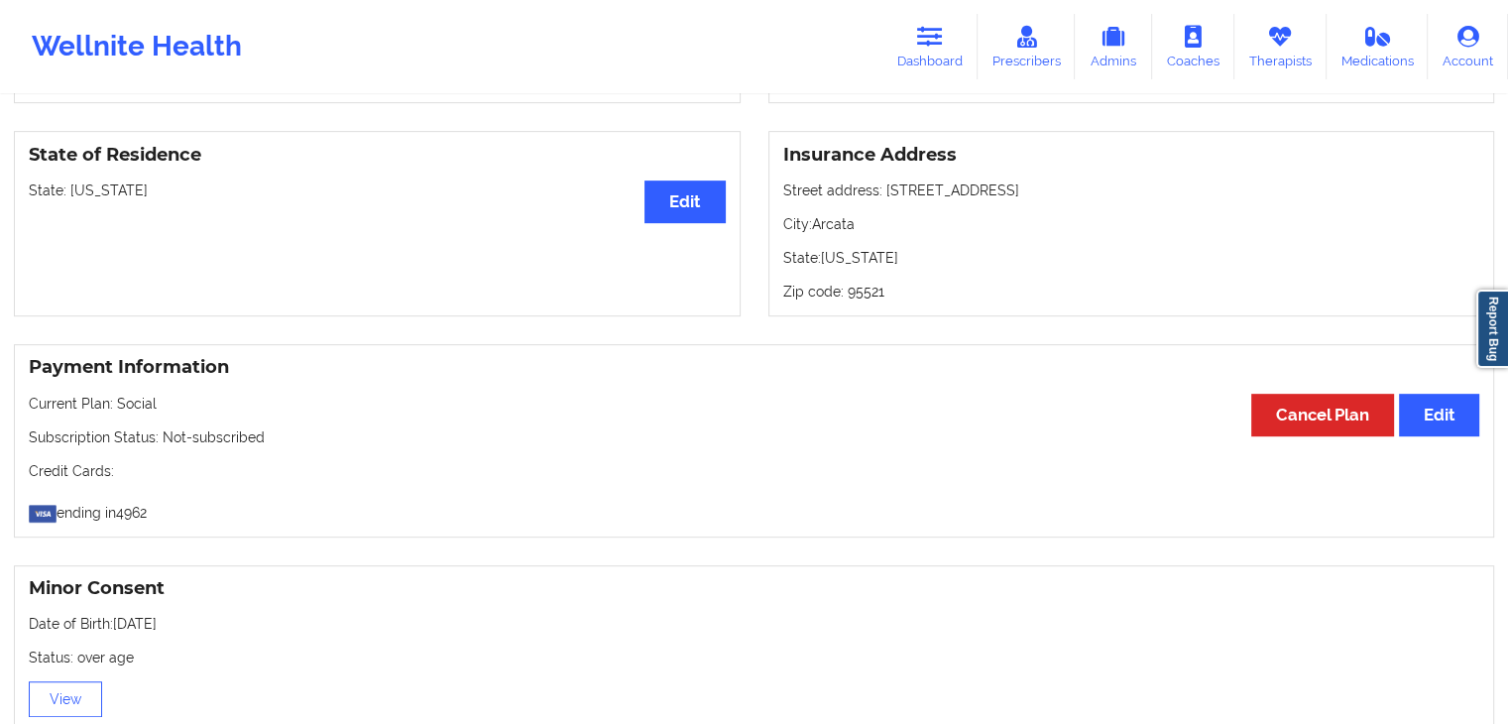
scroll to position [796, 0]
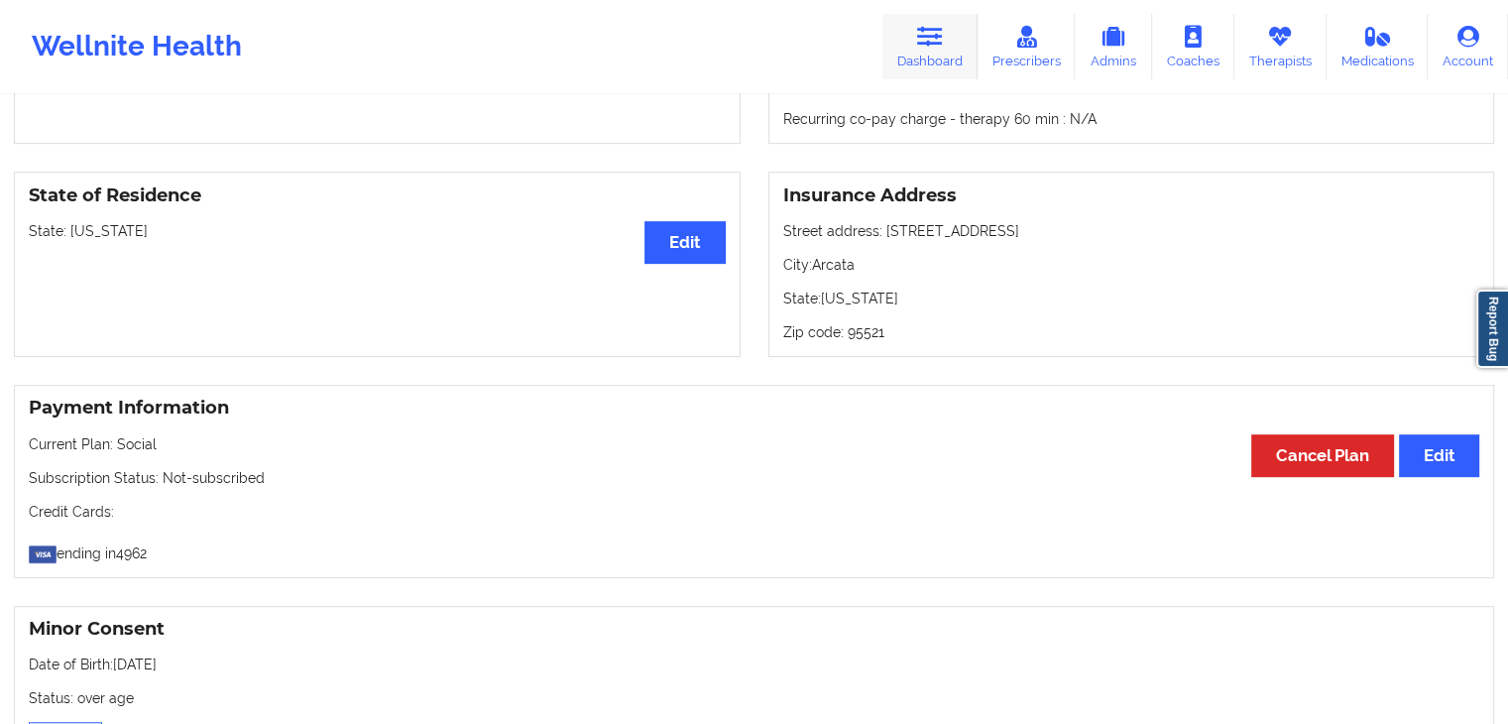
click at [948, 37] on link "Dashboard" at bounding box center [929, 46] width 95 height 65
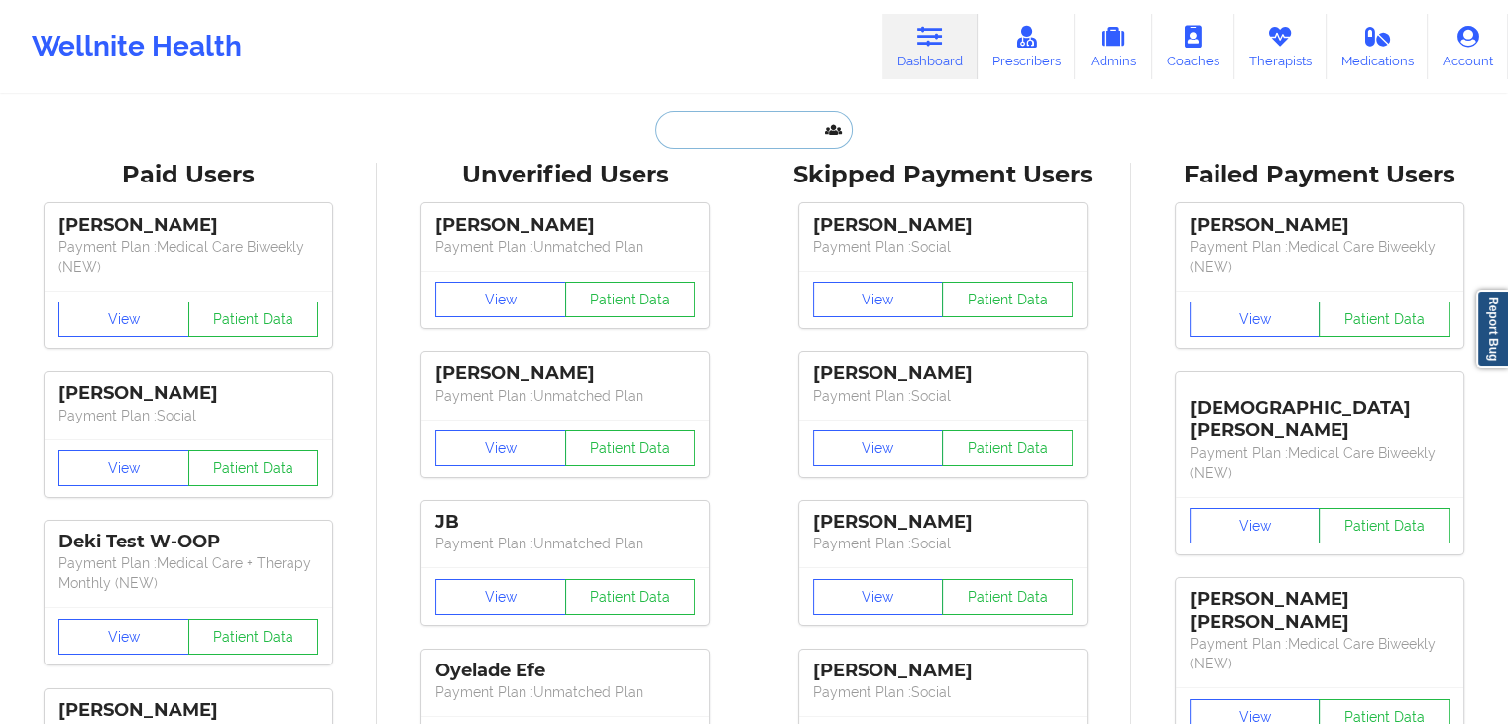
click at [720, 126] on input "text" at bounding box center [753, 130] width 196 height 38
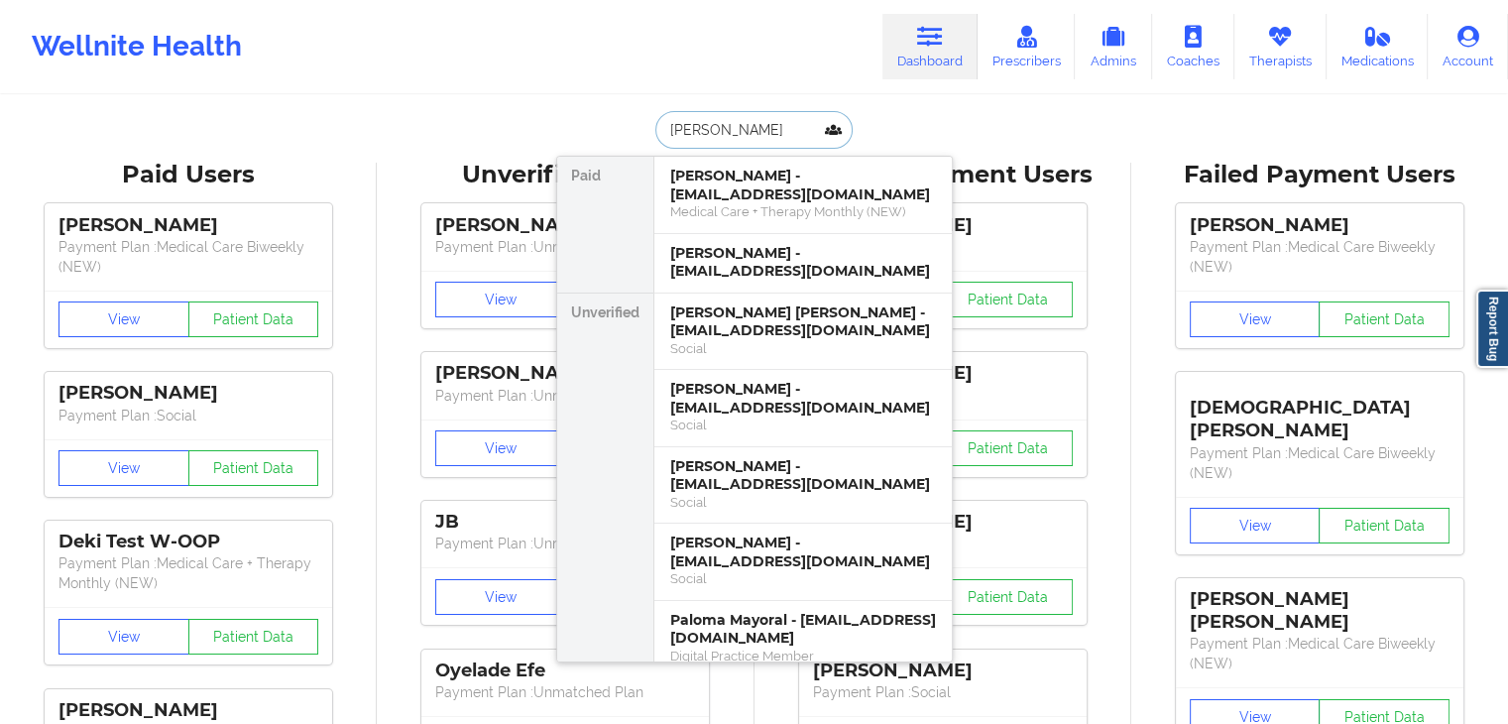
type input "[PERSON_NAME]"
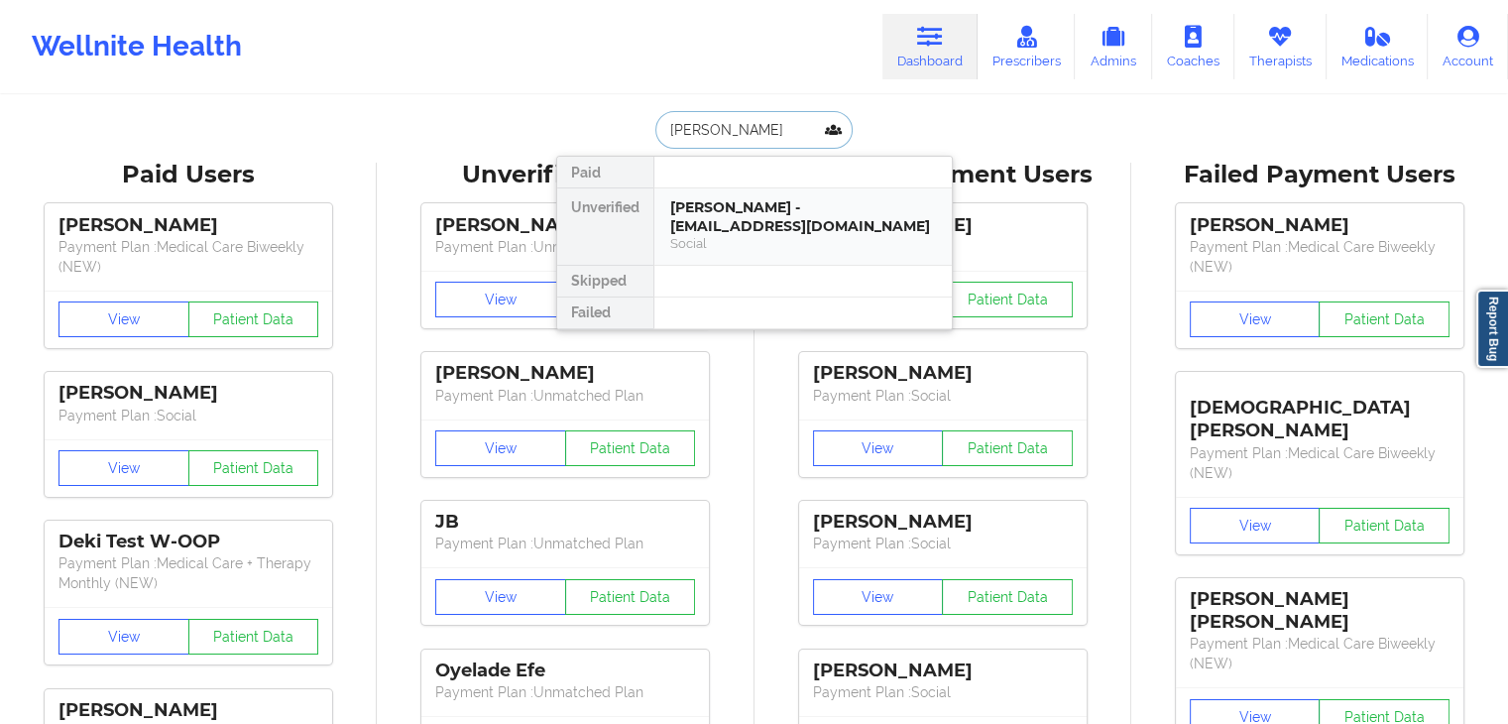
click at [751, 210] on div "[PERSON_NAME] - [EMAIL_ADDRESS][DOMAIN_NAME]" at bounding box center [803, 216] width 266 height 37
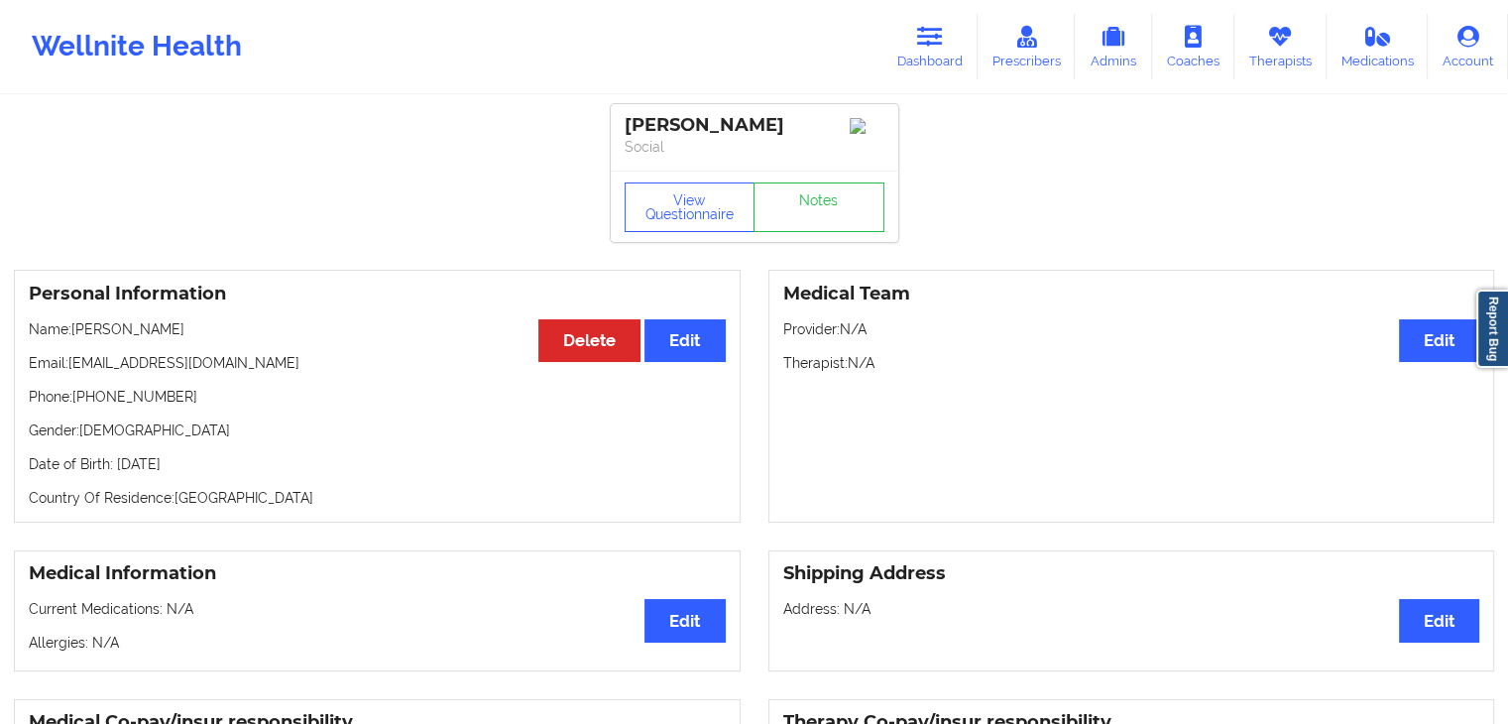
click at [674, 223] on button "View Questionnaire" at bounding box center [689, 207] width 131 height 50
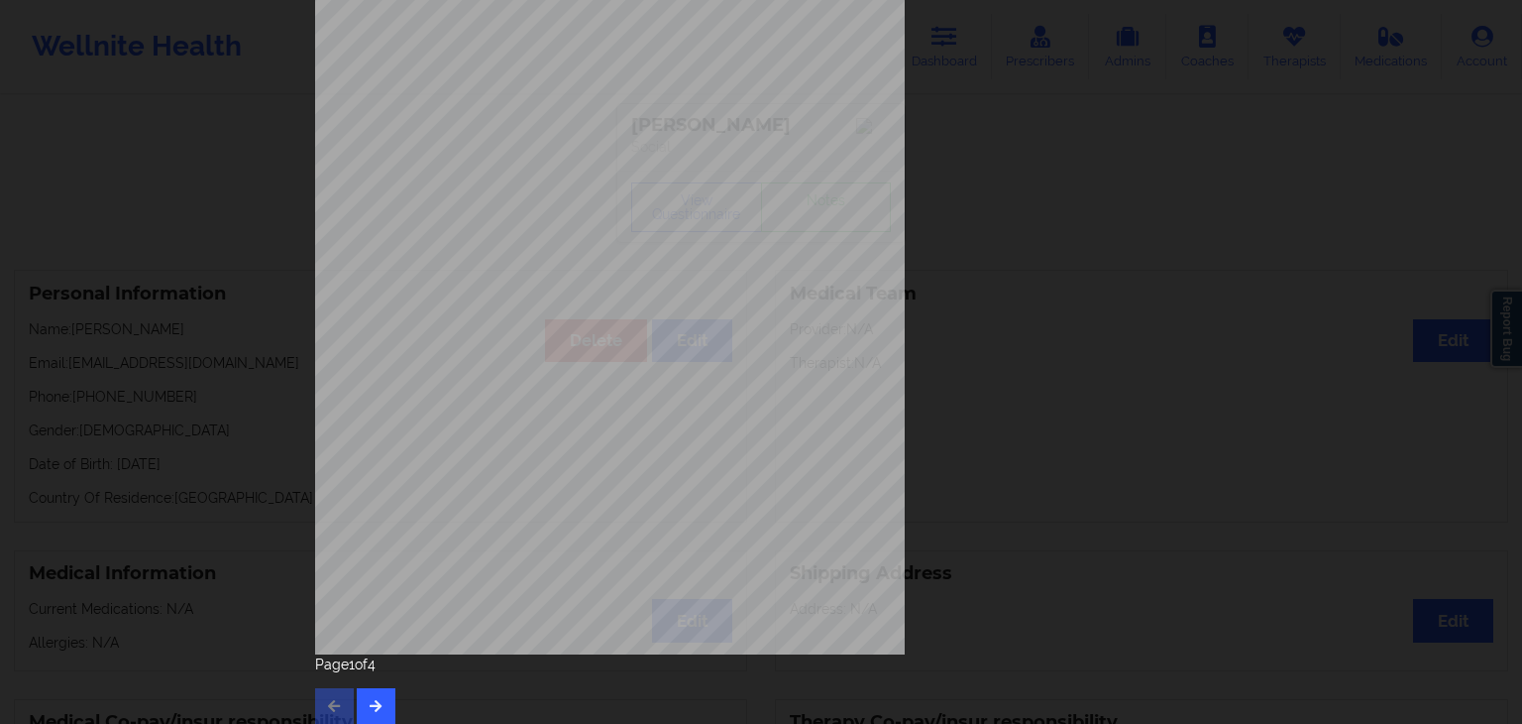
scroll to position [222, 0]
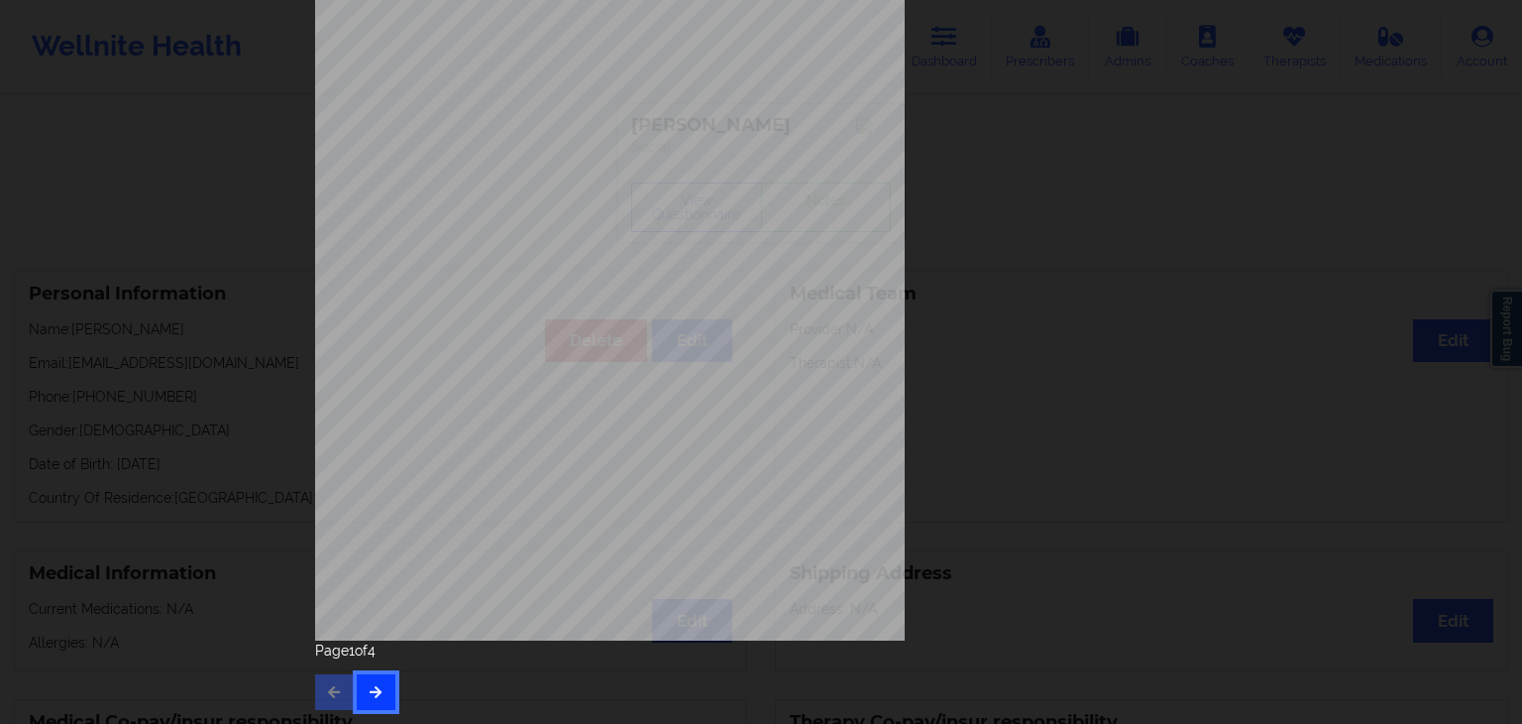
click at [373, 694] on icon "button" at bounding box center [376, 691] width 17 height 12
click at [373, 702] on button "button" at bounding box center [376, 692] width 39 height 36
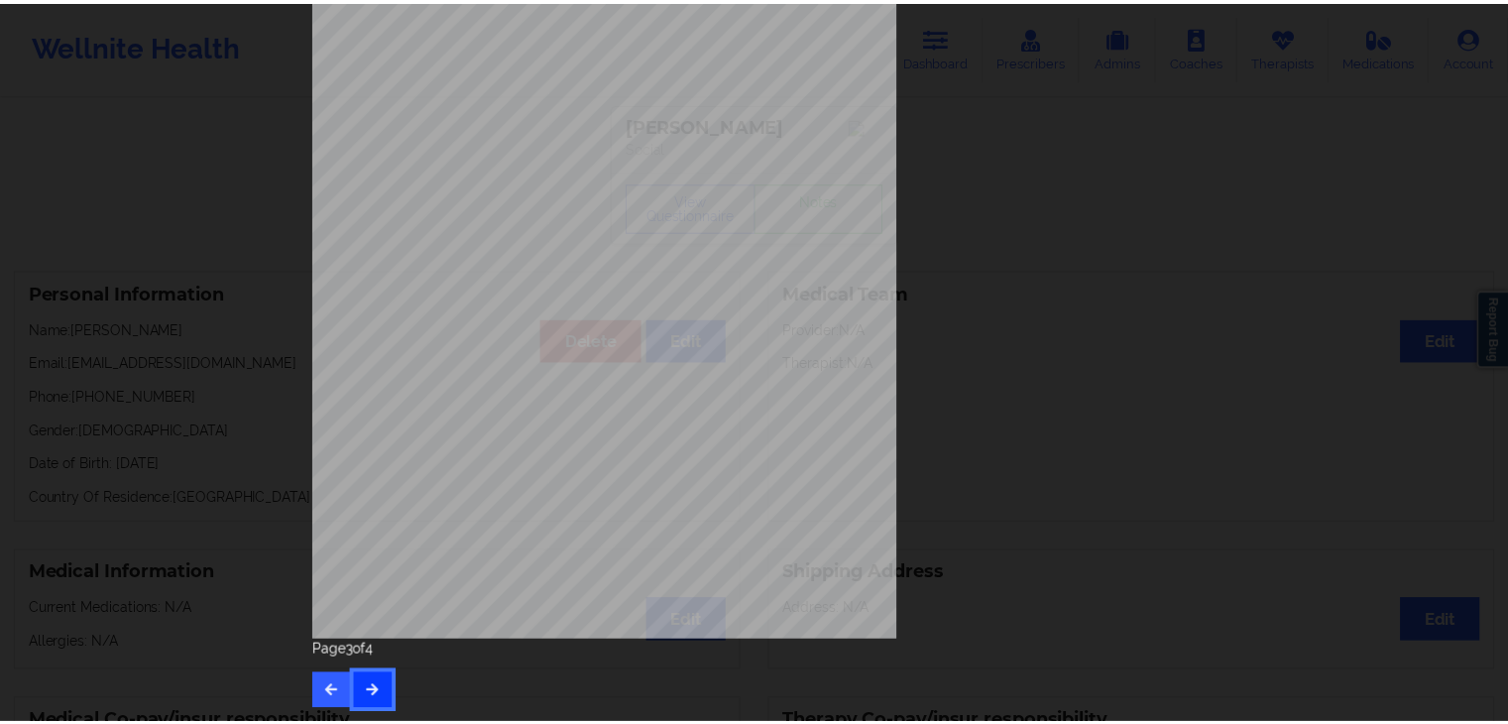
scroll to position [0, 0]
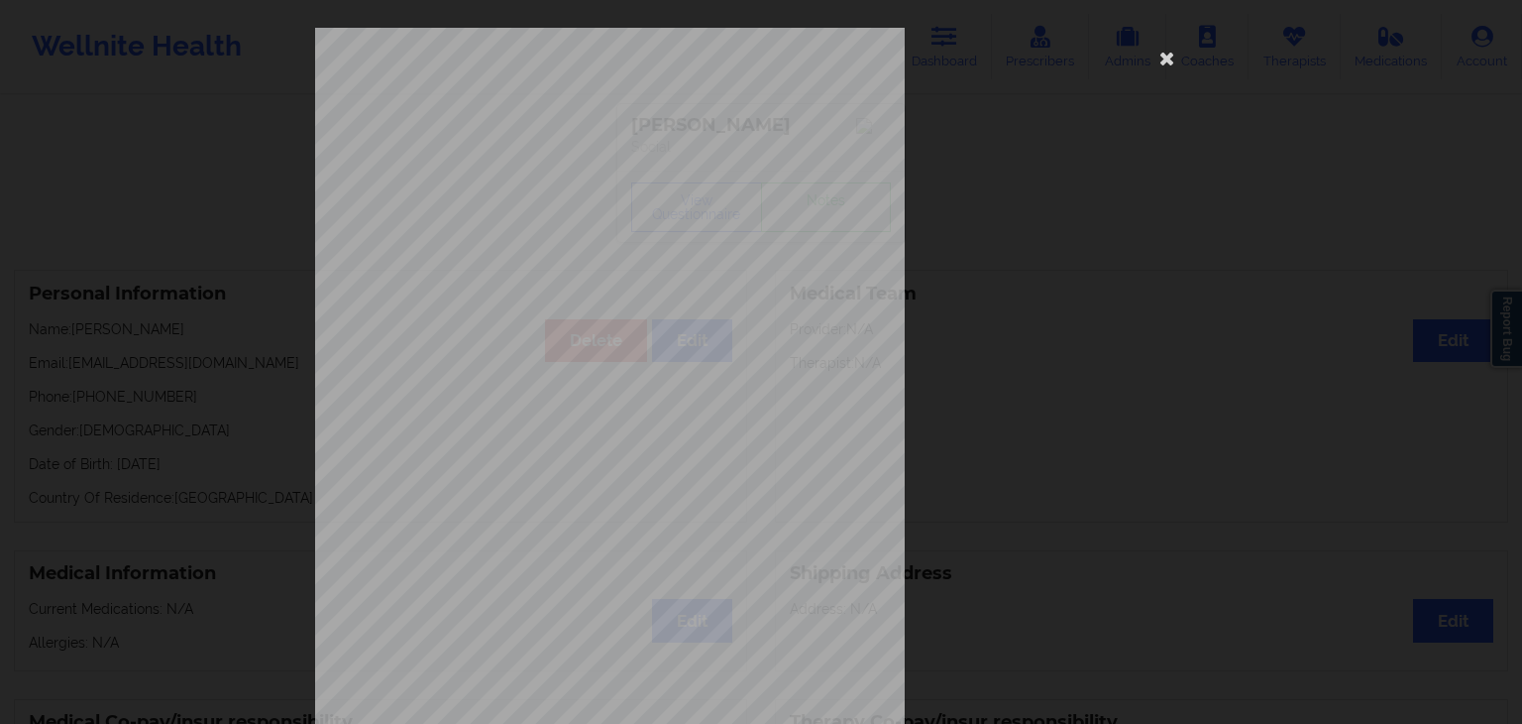
click at [535, 576] on span "How many appointments have you had with W" at bounding box center [634, 580] width 214 height 11
click at [1174, 60] on icon at bounding box center [1168, 58] width 32 height 32
